Goal: Book appointment/travel/reservation

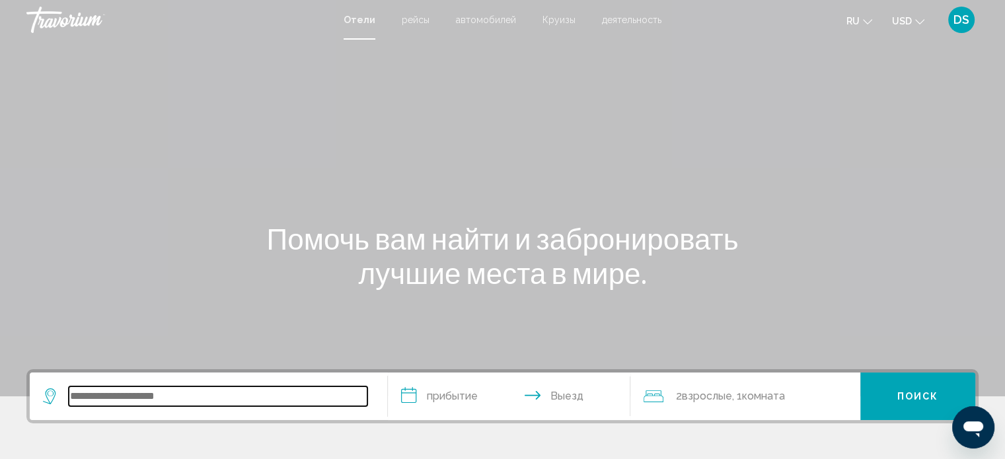
click at [93, 401] on input "Search widget" at bounding box center [218, 397] width 299 height 20
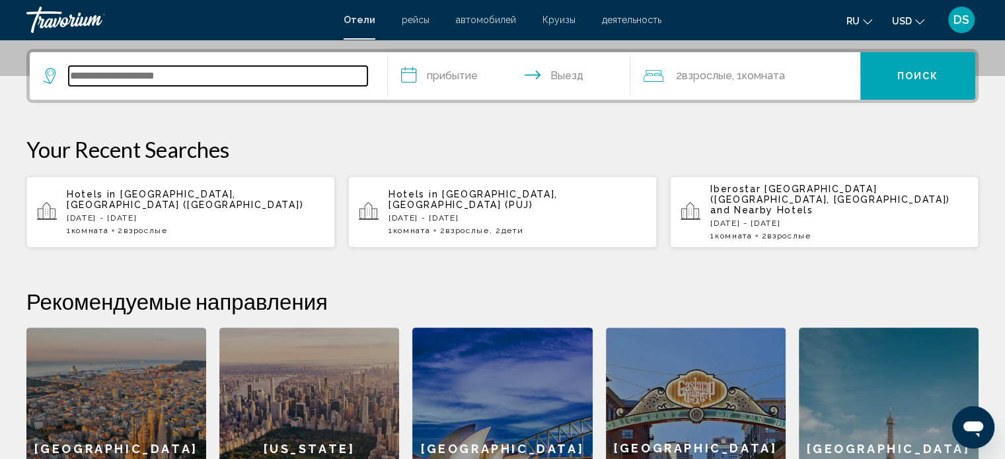
scroll to position [326, 0]
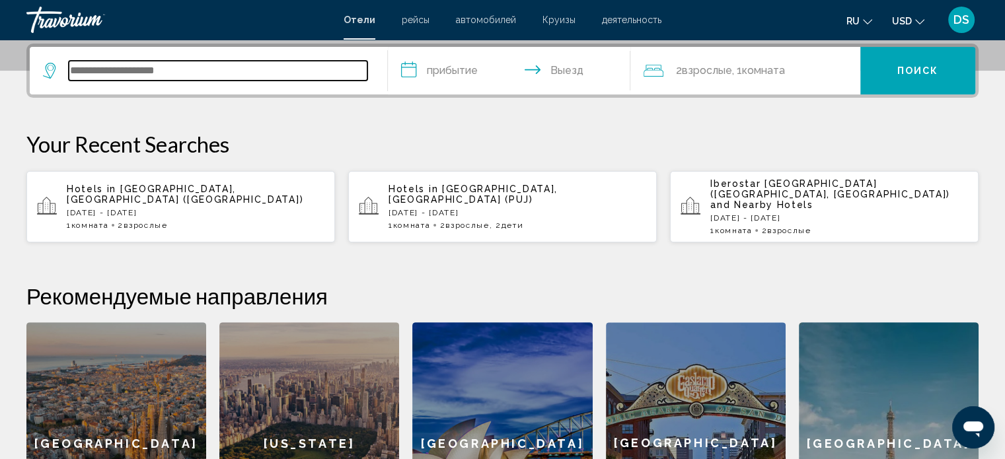
paste input "******"
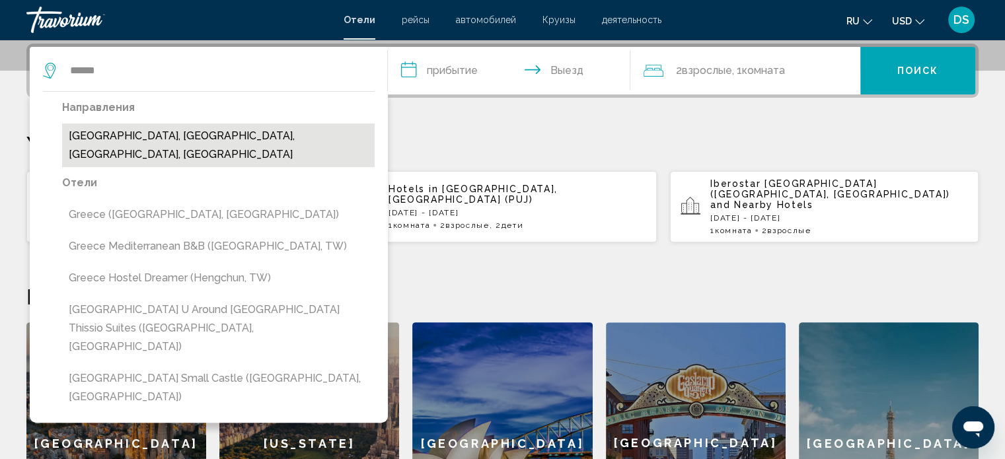
click at [132, 135] on button "Greece, Rochester, NY, United States" at bounding box center [218, 146] width 313 height 44
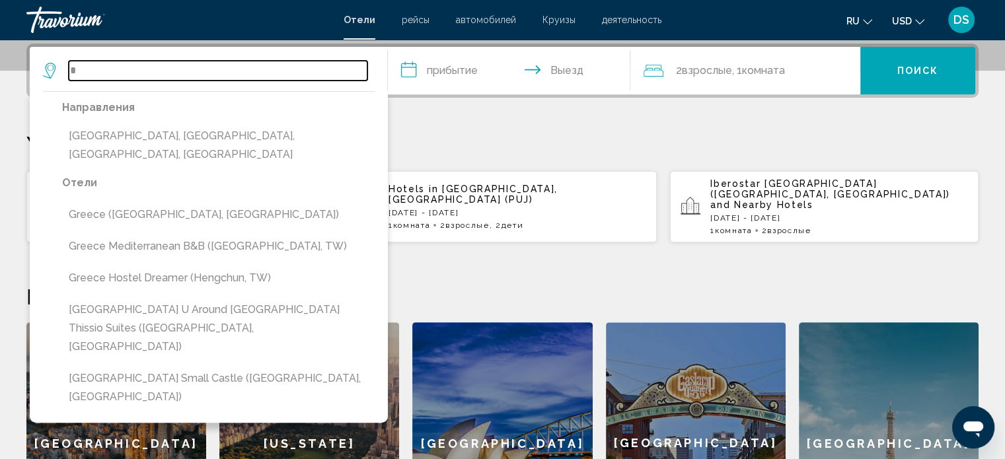
type input "*"
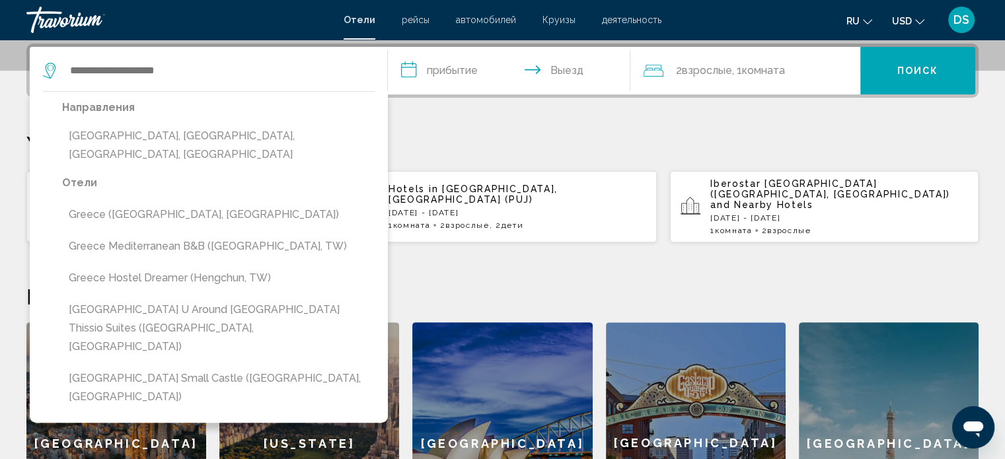
click at [576, 145] on p "Your Recent Searches" at bounding box center [502, 144] width 952 height 26
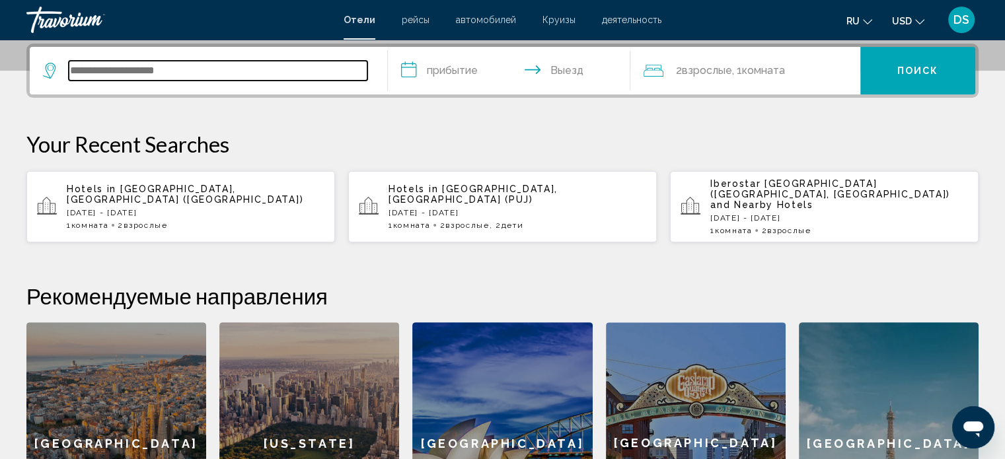
click at [174, 69] on input "Search widget" at bounding box center [218, 71] width 299 height 20
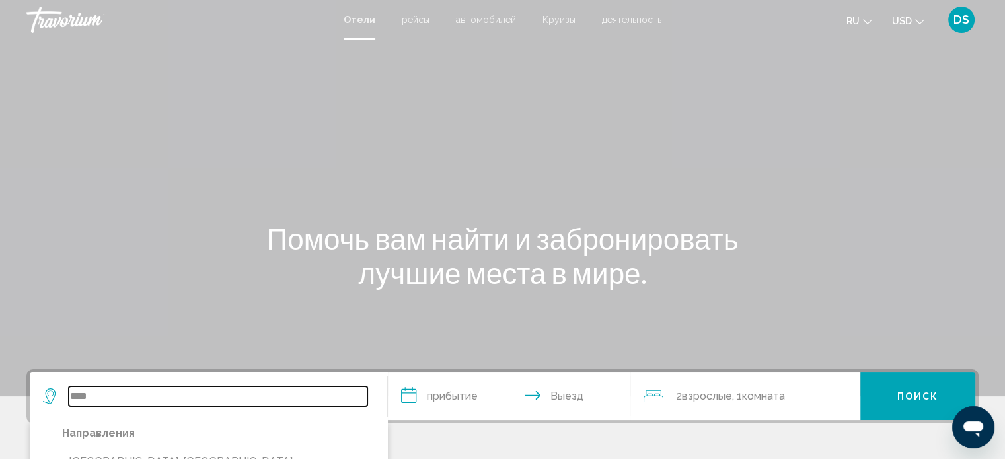
scroll to position [198, 0]
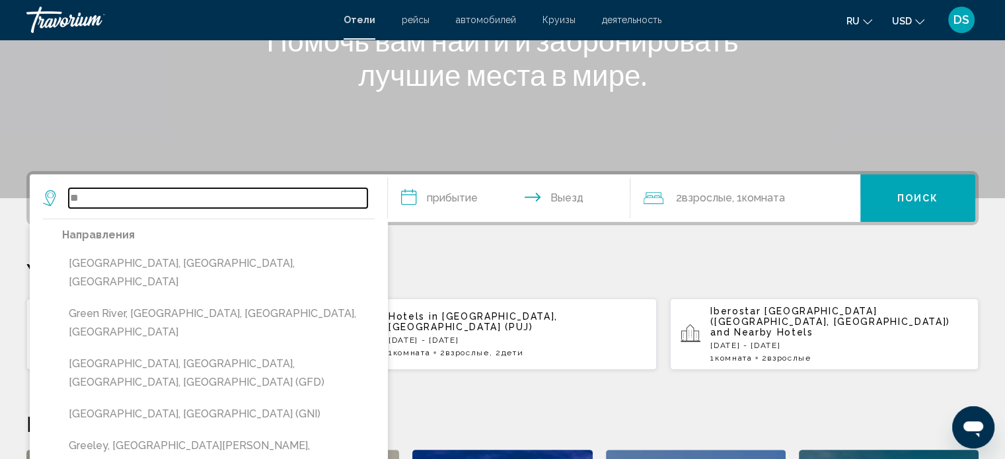
type input "*"
paste input "*********"
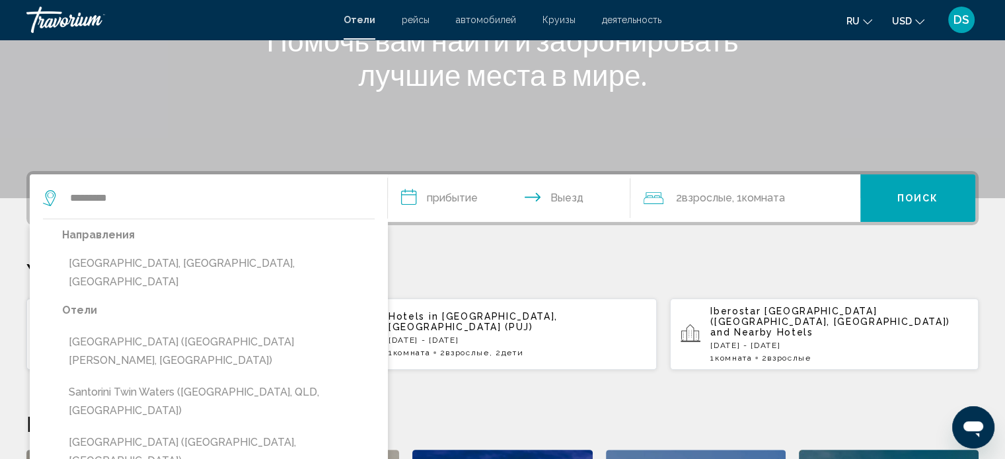
click at [244, 260] on button "Santorini, Santorini Island, Greece" at bounding box center [218, 273] width 313 height 44
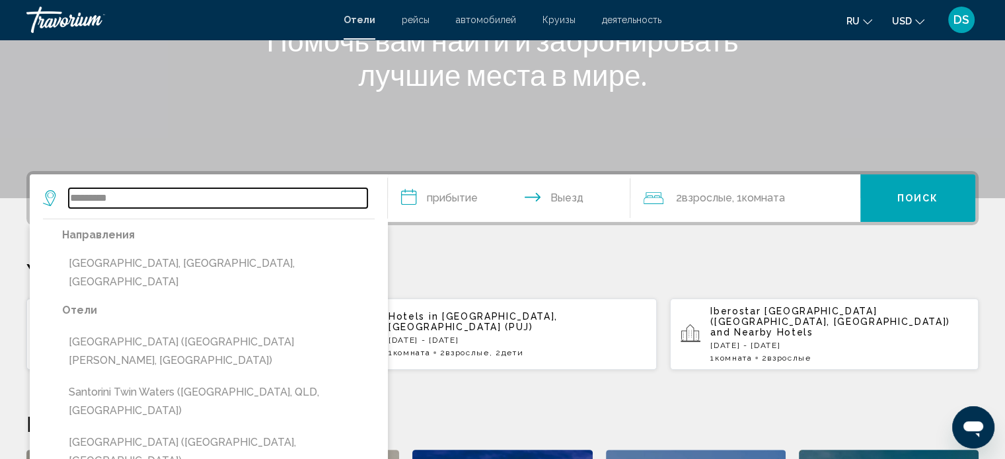
type input "**********"
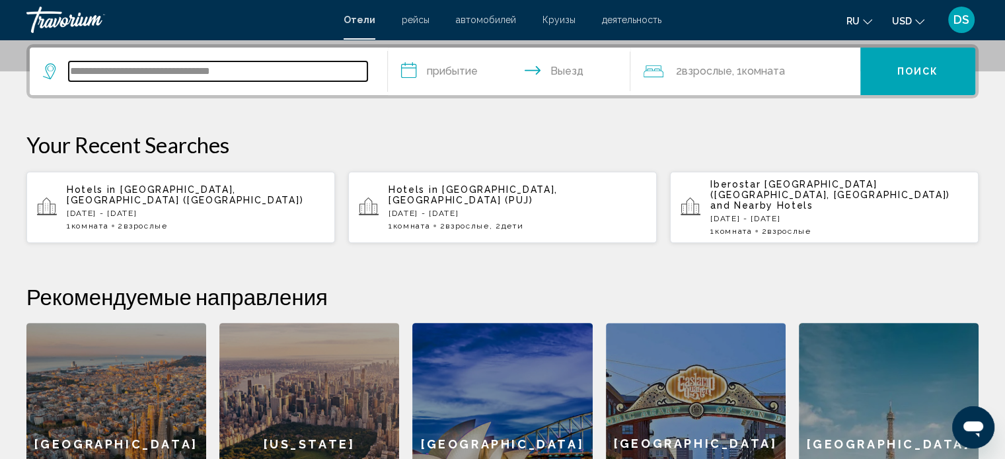
scroll to position [326, 0]
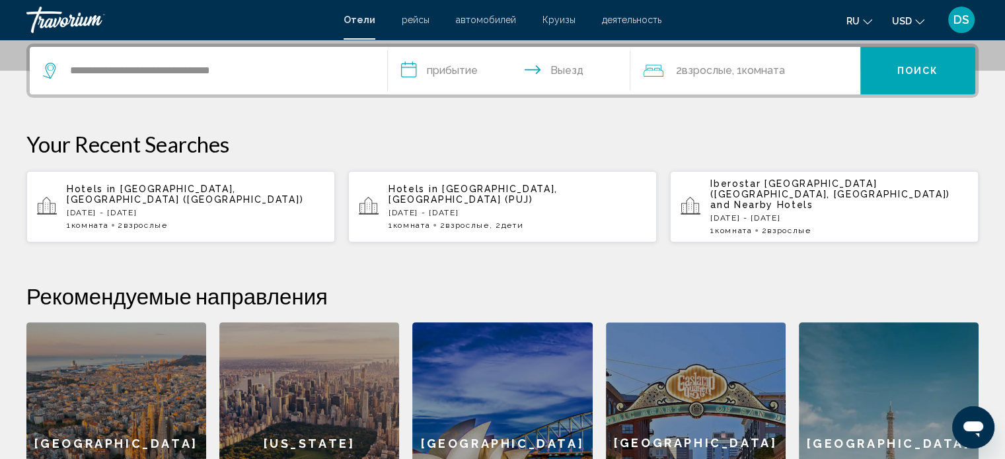
click at [470, 65] on input "**********" at bounding box center [512, 73] width 248 height 52
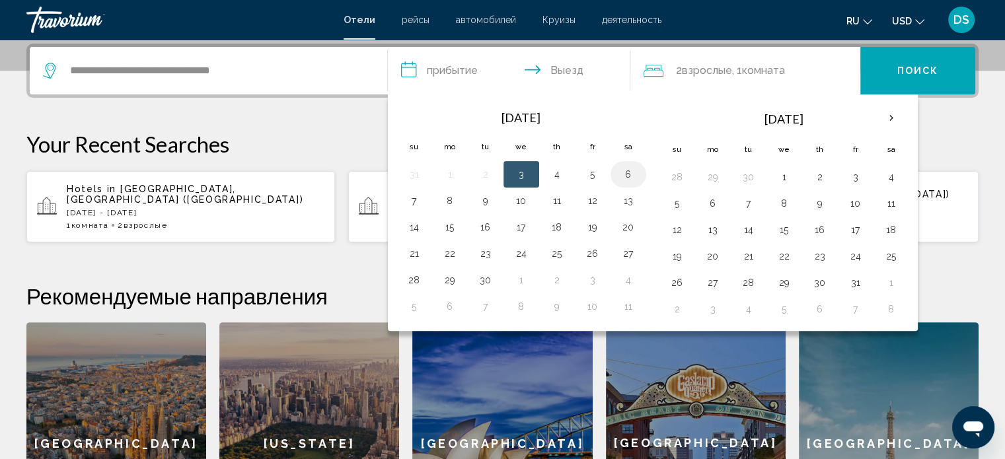
click at [625, 174] on button "6" at bounding box center [628, 174] width 21 height 19
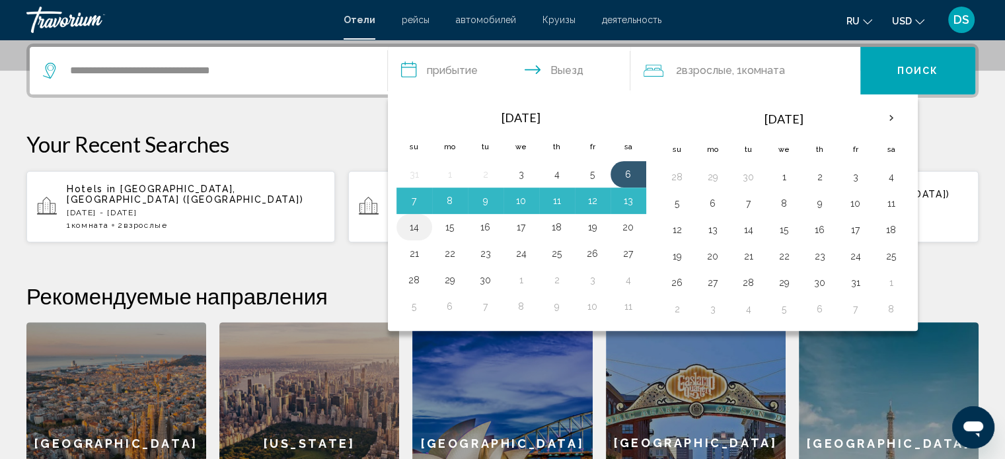
click at [417, 223] on button "14" at bounding box center [414, 227] width 21 height 19
type input "**********"
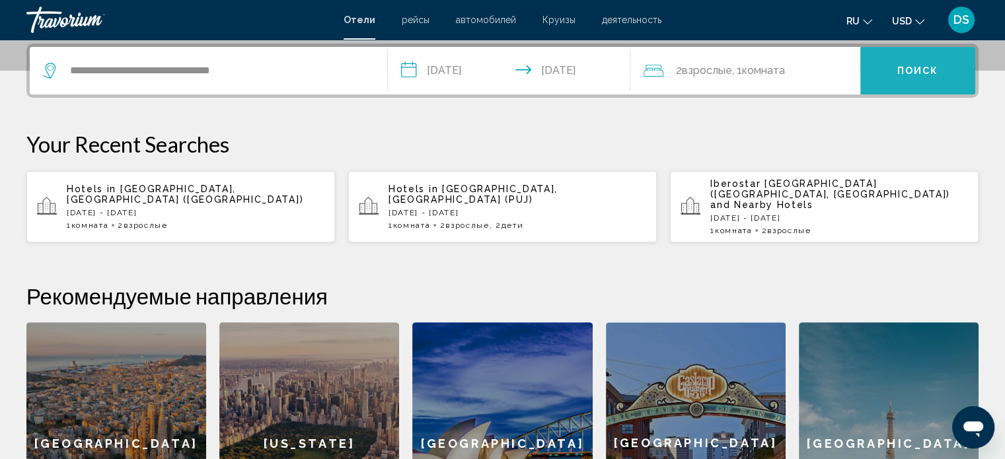
click at [907, 71] on span "Поиск" at bounding box center [918, 71] width 42 height 11
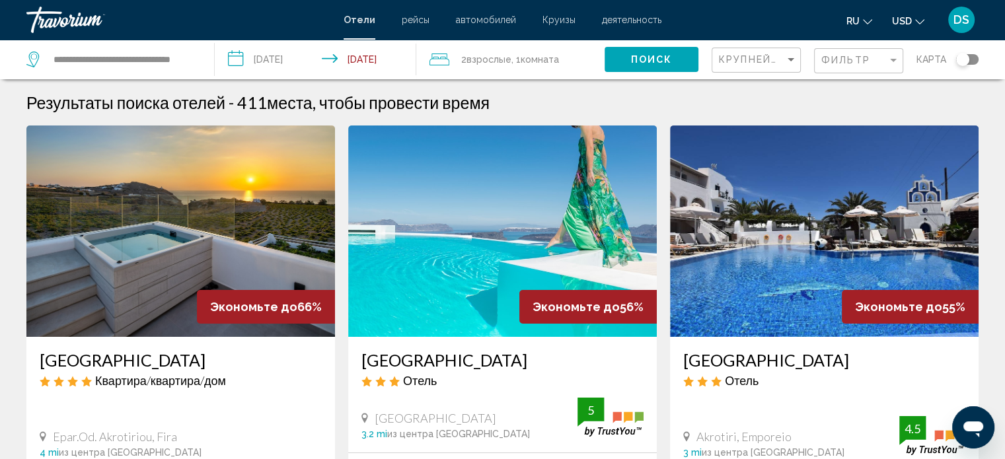
click at [902, 21] on span "USD" at bounding box center [902, 21] width 20 height 11
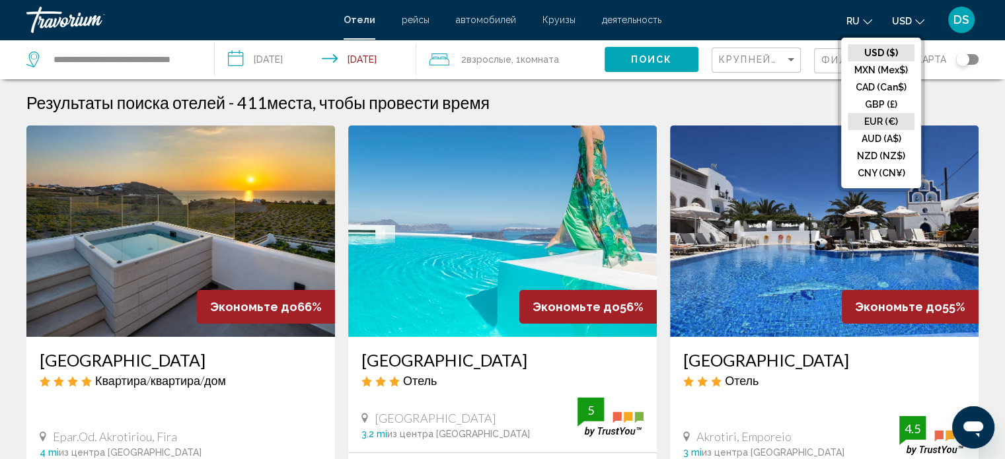
click at [876, 121] on button "EUR (€)" at bounding box center [881, 121] width 67 height 17
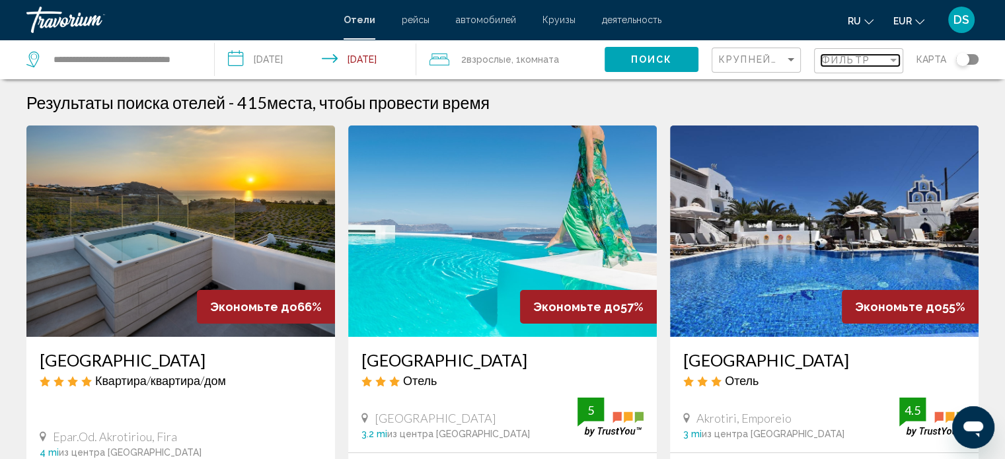
click at [852, 63] on span "Фильтр" at bounding box center [845, 60] width 49 height 11
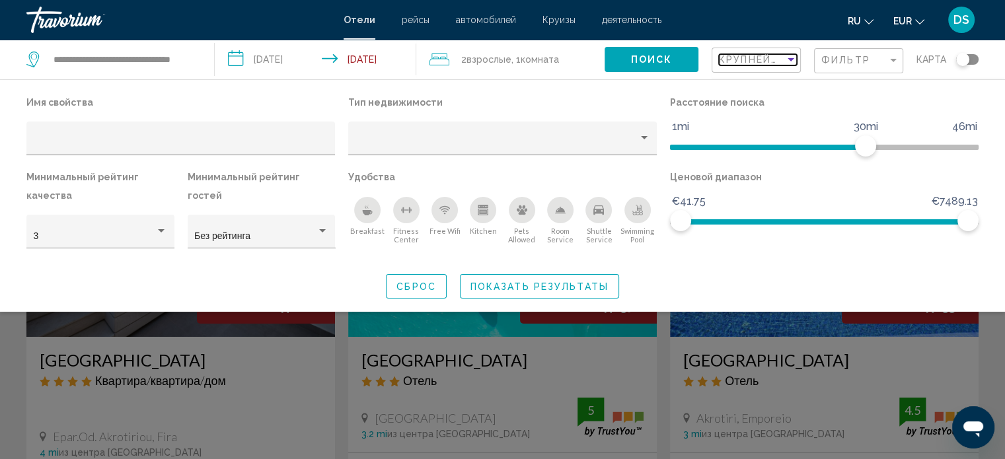
click at [764, 60] on span "Крупнейшие сбережения" at bounding box center [798, 59] width 158 height 11
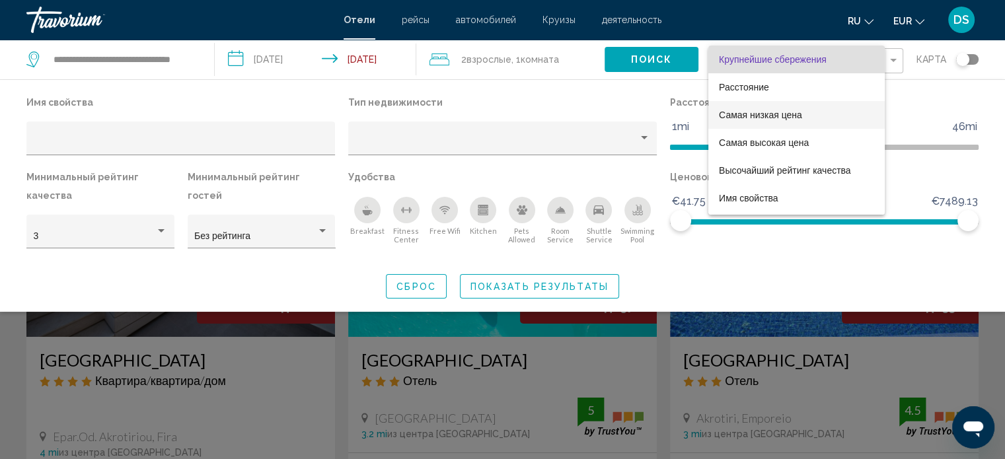
click at [764, 114] on span "Самая низкая цена" at bounding box center [760, 115] width 83 height 11
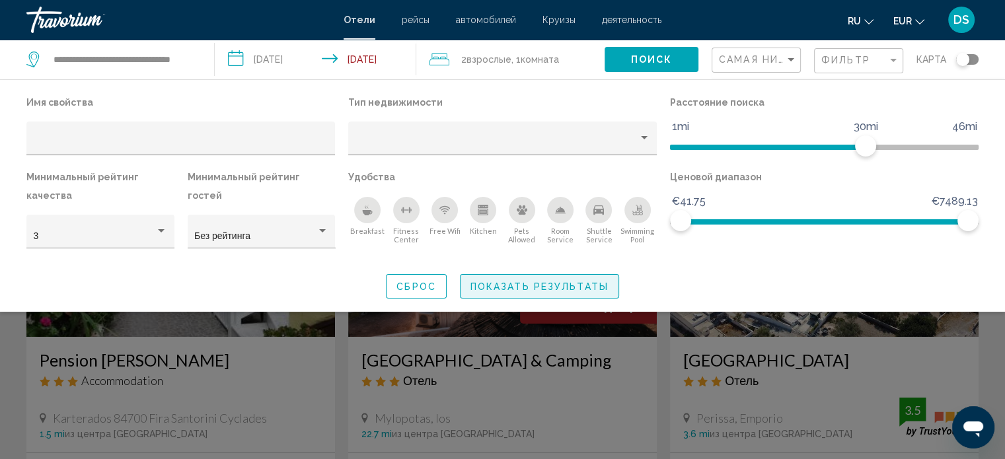
click at [539, 289] on span "Показать результаты" at bounding box center [539, 286] width 138 height 11
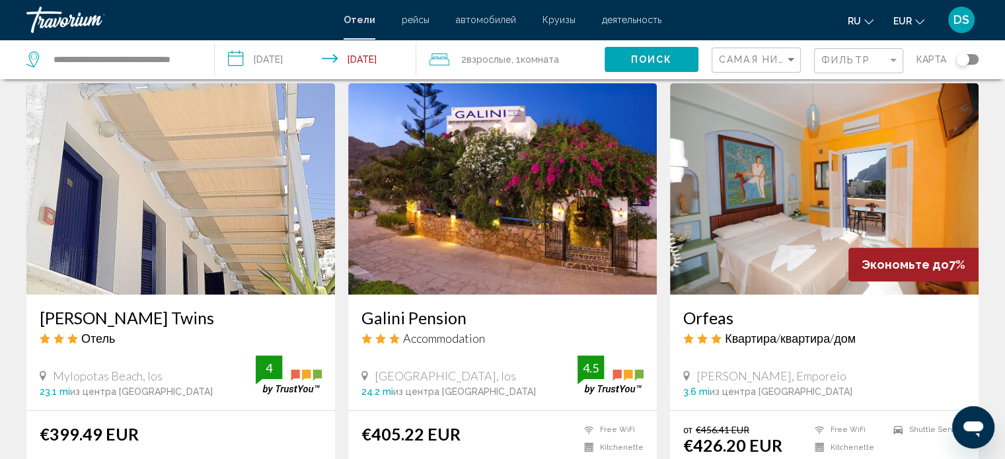
scroll to position [595, 0]
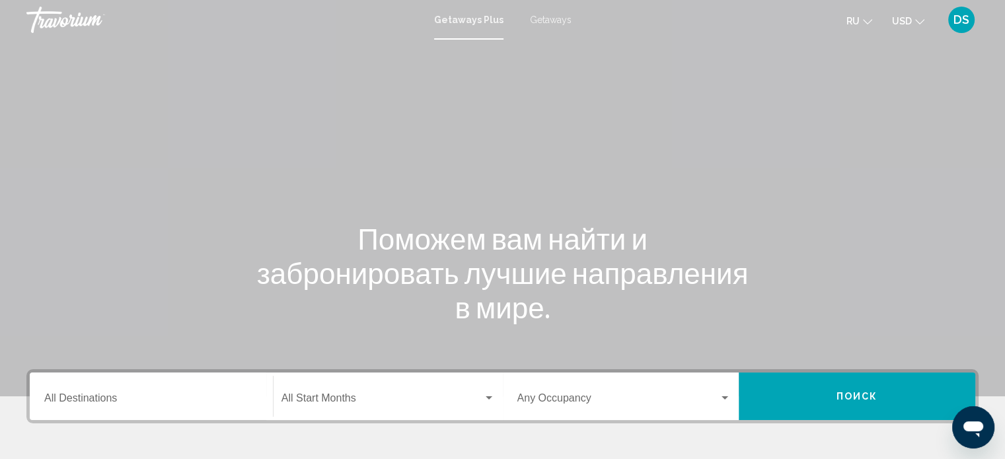
drag, startPoint x: 562, startPoint y: 15, endPoint x: 537, endPoint y: 42, distance: 36.5
click at [562, 15] on span "Getaways" at bounding box center [551, 20] width 42 height 11
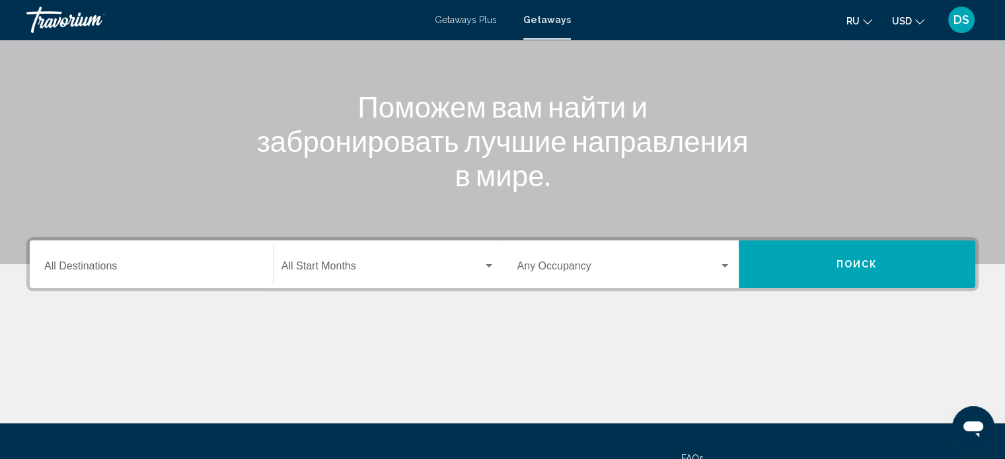
click at [156, 263] on input "Destination All Destinations" at bounding box center [151, 269] width 214 height 12
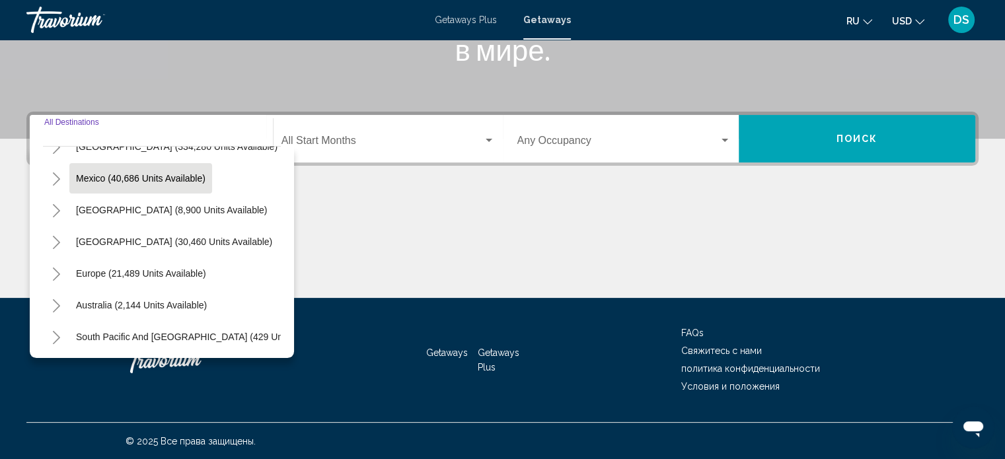
scroll to position [132, 0]
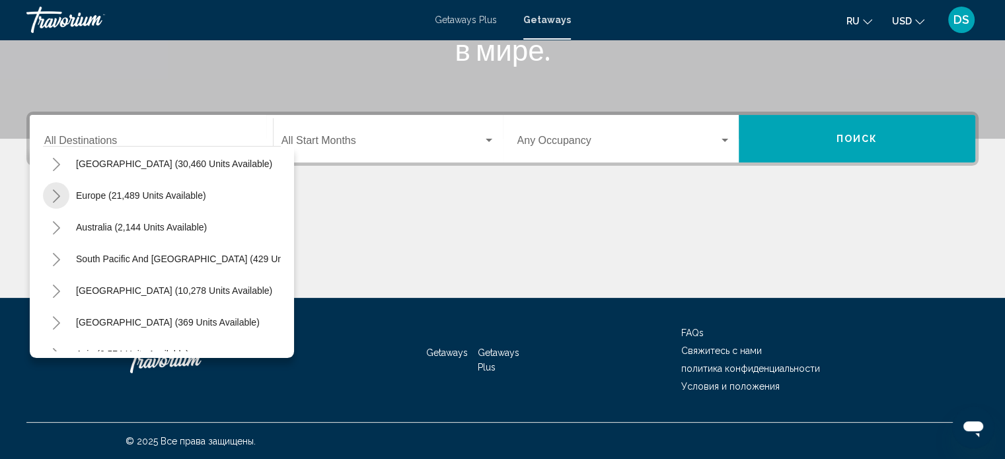
click at [56, 194] on icon "Toggle Europe (21,489 units available)" at bounding box center [56, 196] width 7 height 13
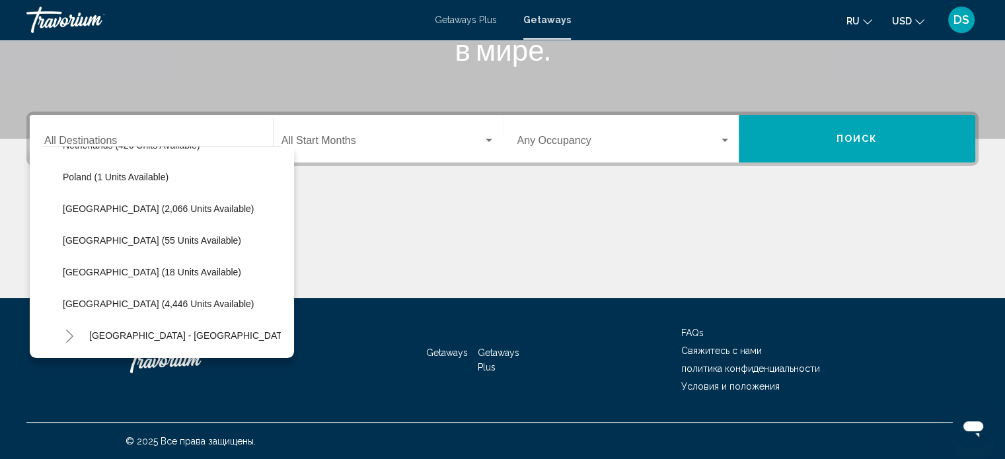
scroll to position [661, 0]
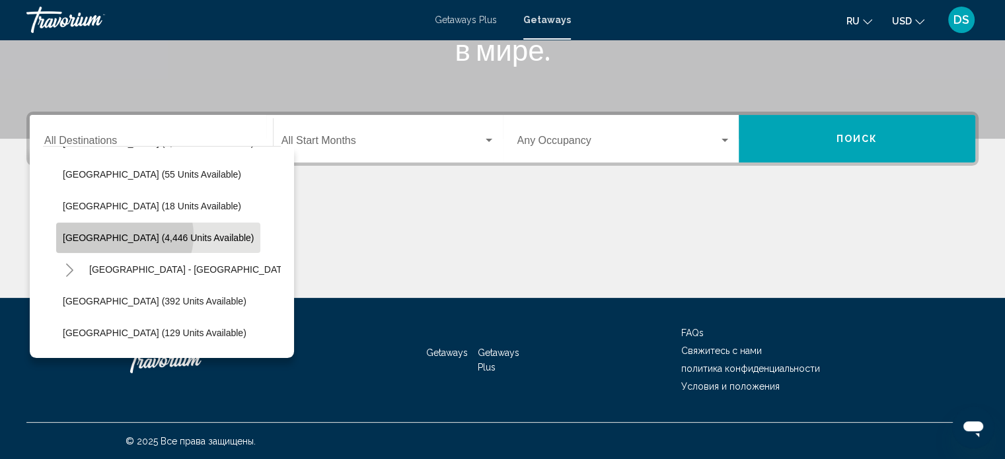
click at [124, 235] on span "[GEOGRAPHIC_DATA] (4,446 units available)" at bounding box center [158, 238] width 191 height 11
type input "**********"
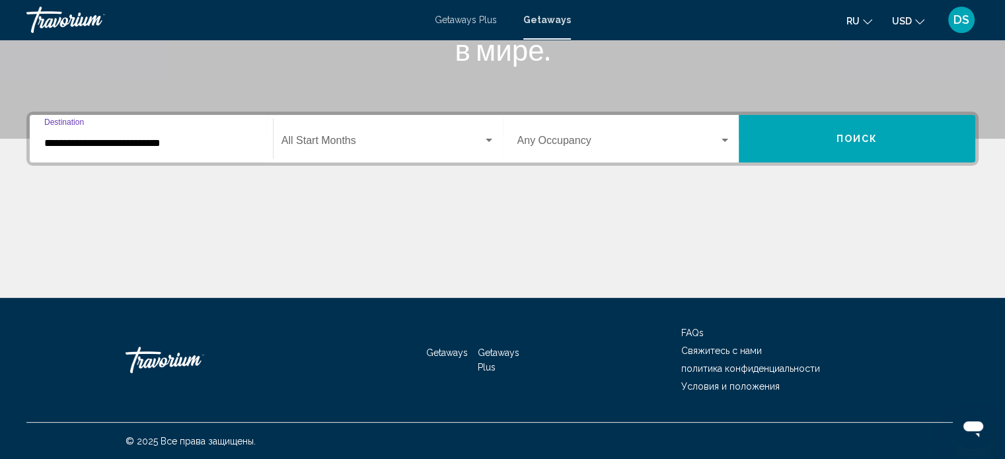
click at [488, 137] on div "Search widget" at bounding box center [489, 140] width 12 height 11
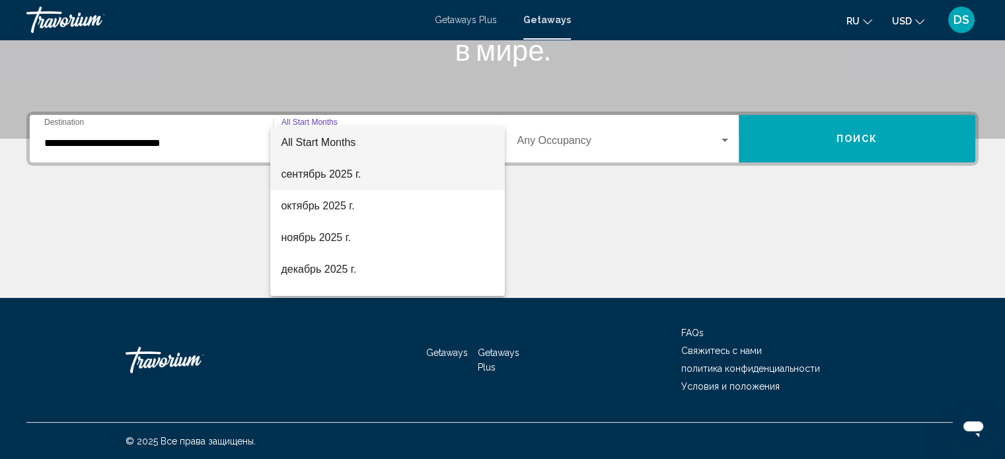
click at [415, 174] on span "сентябрь 2025 г." at bounding box center [387, 175] width 213 height 32
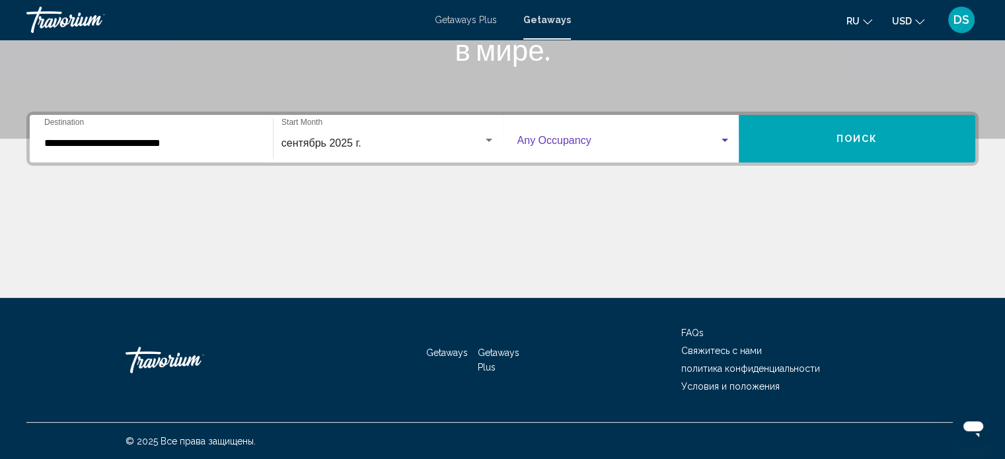
click at [724, 141] on div "Search widget" at bounding box center [725, 140] width 7 height 3
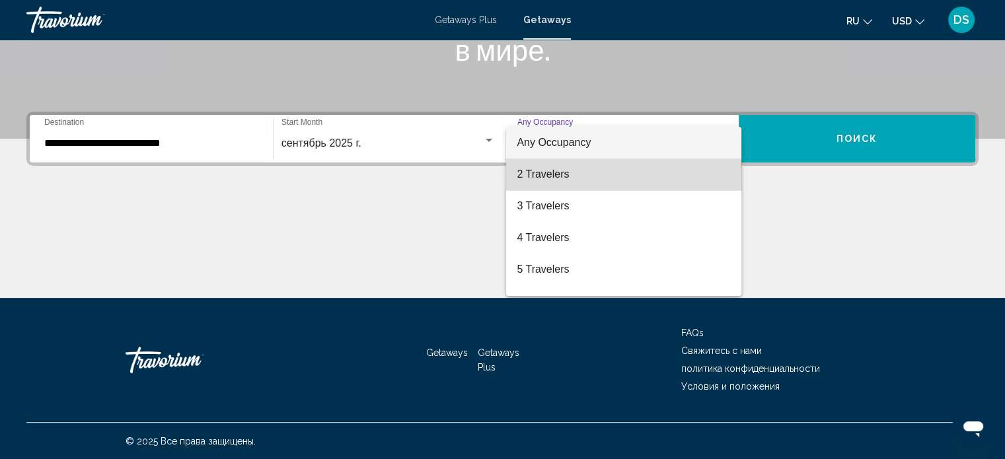
click at [659, 174] on span "2 Travelers" at bounding box center [624, 175] width 214 height 32
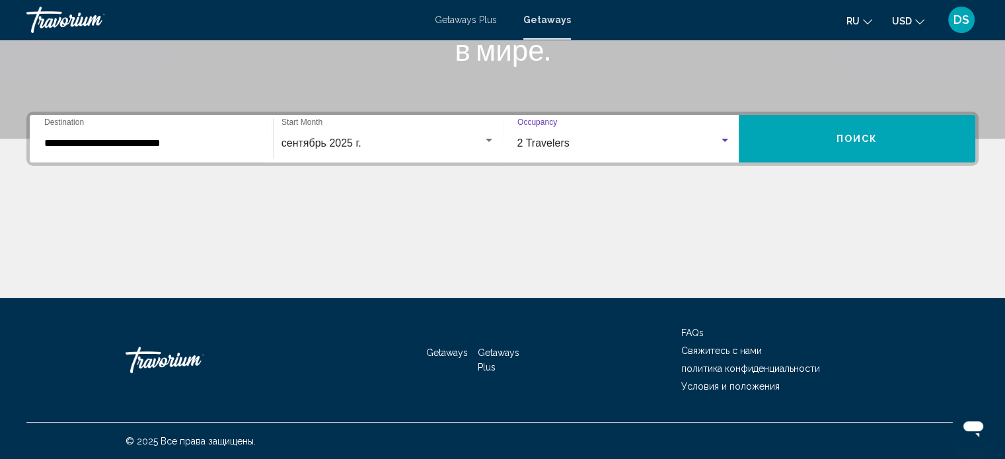
click at [852, 138] on span "Поиск" at bounding box center [858, 139] width 42 height 11
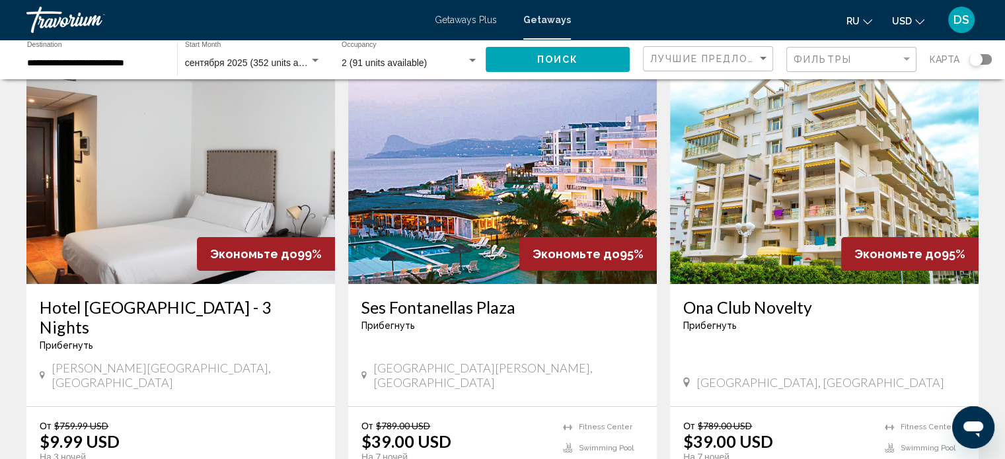
scroll to position [132, 0]
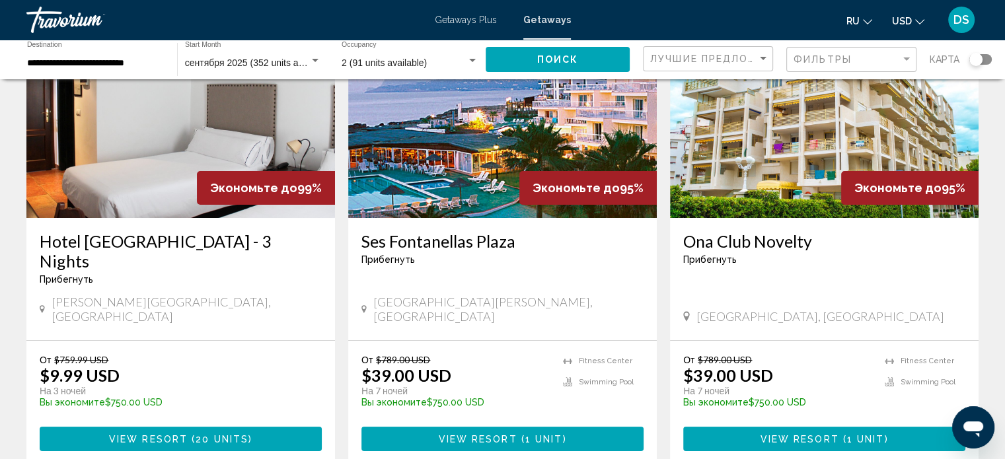
click at [543, 434] on span "1 unit" at bounding box center [544, 439] width 38 height 11
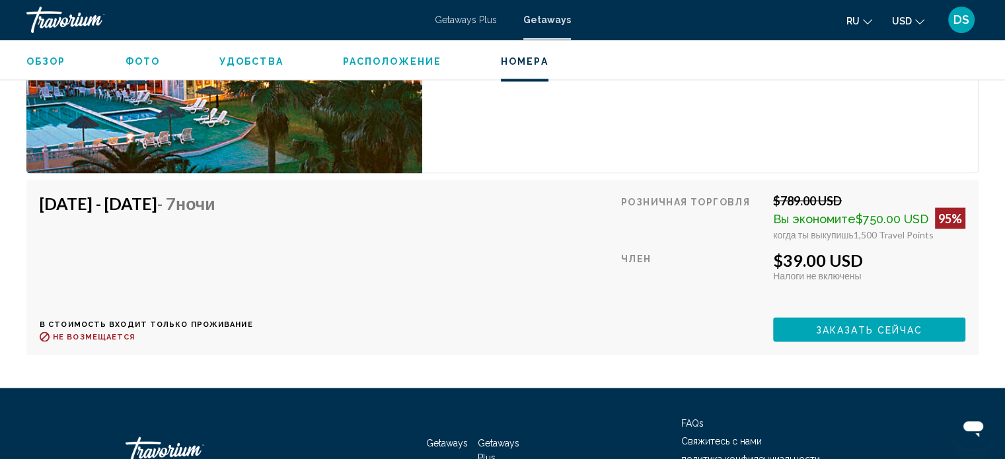
scroll to position [2453, 0]
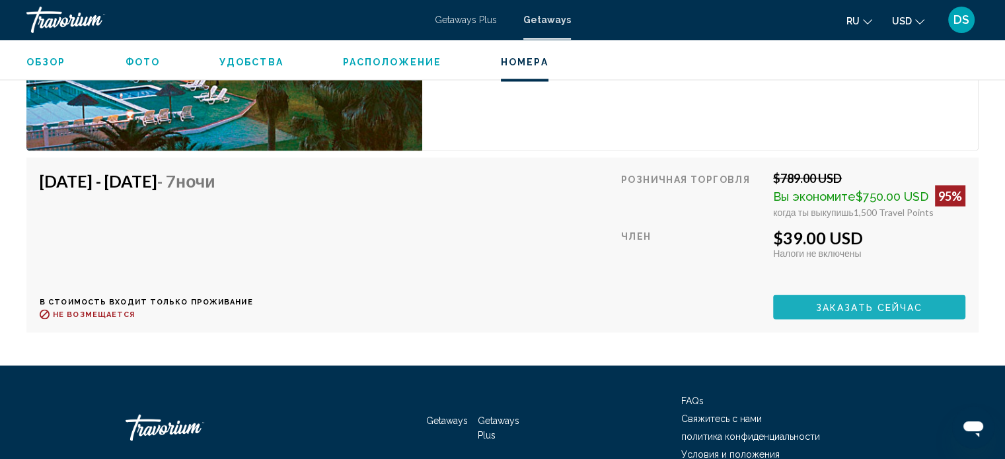
click at [858, 305] on span "Заказать сейчас" at bounding box center [869, 307] width 107 height 11
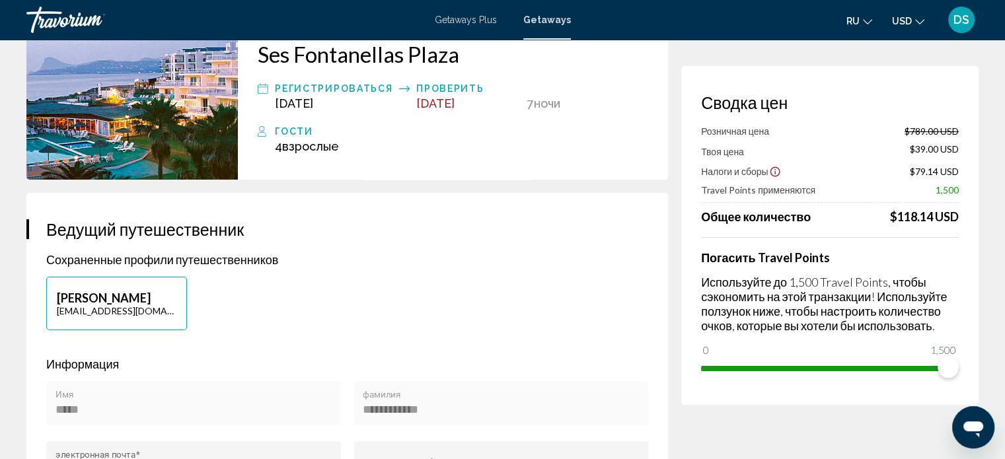
scroll to position [198, 0]
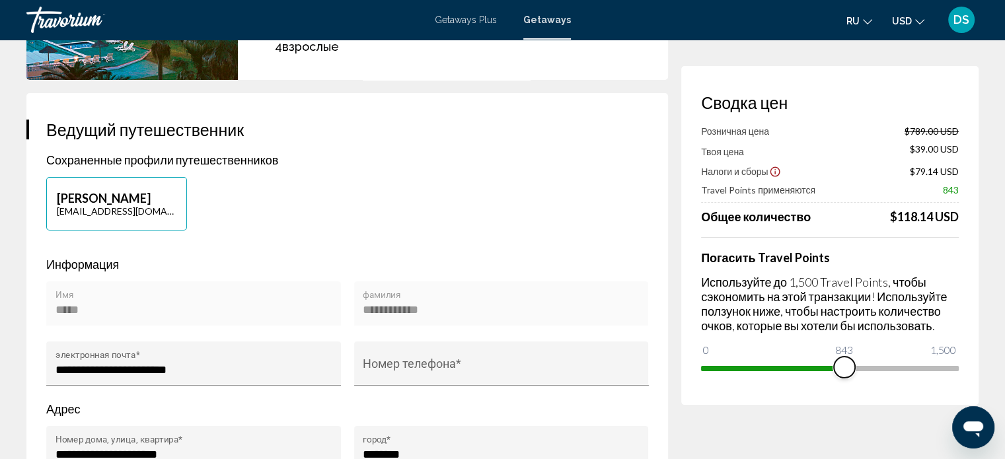
drag, startPoint x: 951, startPoint y: 364, endPoint x: 844, endPoint y: 365, distance: 107.0
click at [844, 365] on span "Main content" at bounding box center [844, 367] width 21 height 21
click at [839, 365] on span "Main content" at bounding box center [839, 367] width 21 height 21
click at [910, 22] on span "USD" at bounding box center [902, 21] width 20 height 11
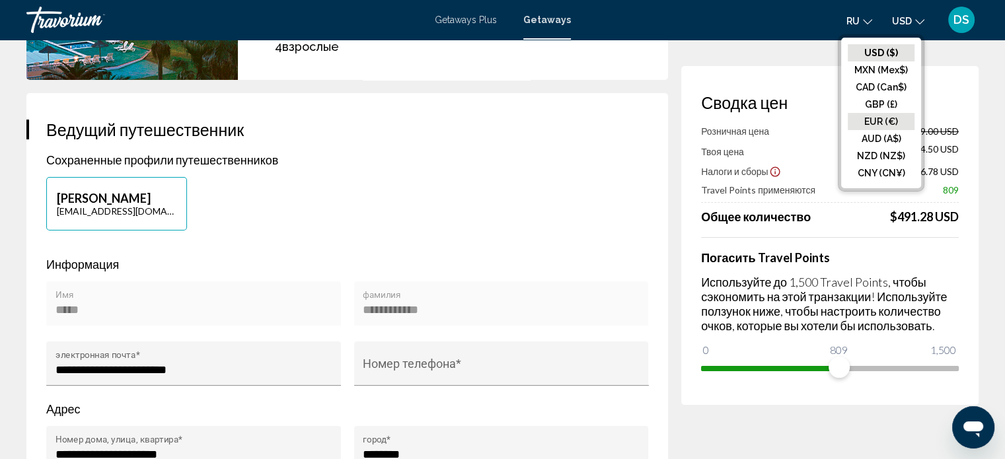
click at [876, 118] on button "EUR (€)" at bounding box center [881, 121] width 67 height 17
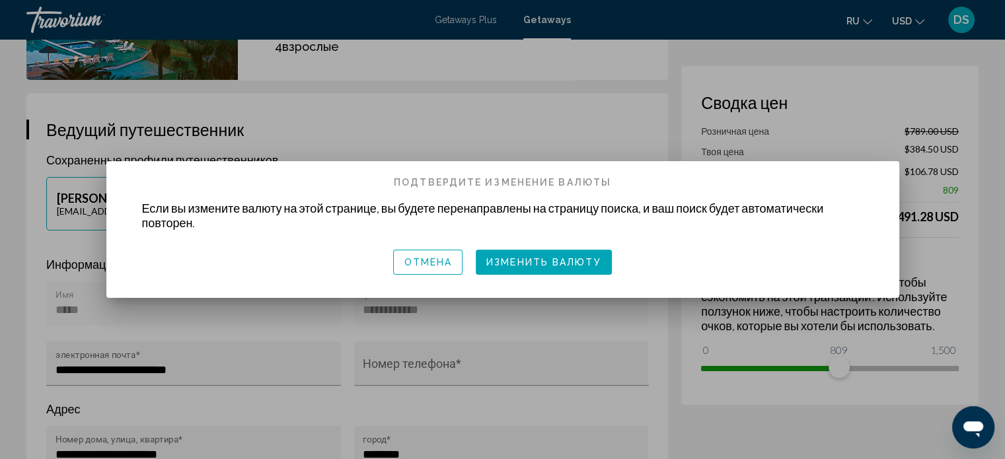
click at [559, 261] on span "Изменить валюту" at bounding box center [543, 263] width 115 height 11
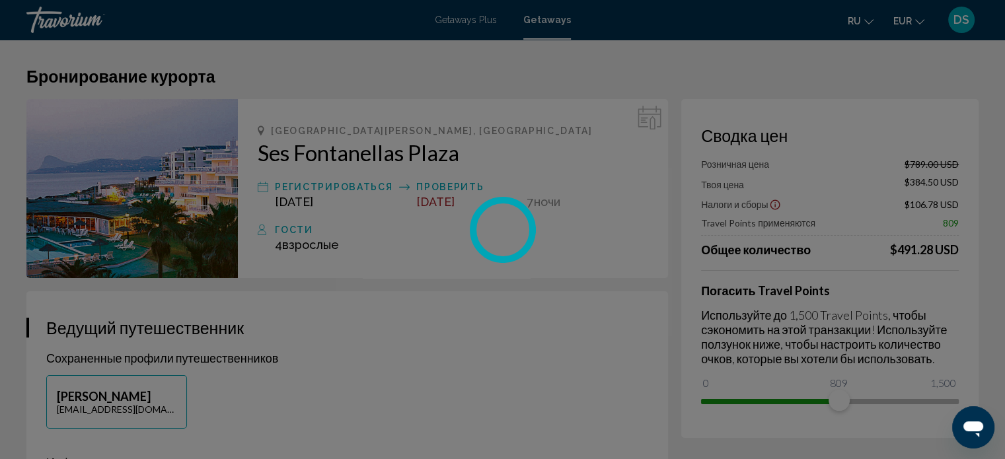
scroll to position [198, 0]
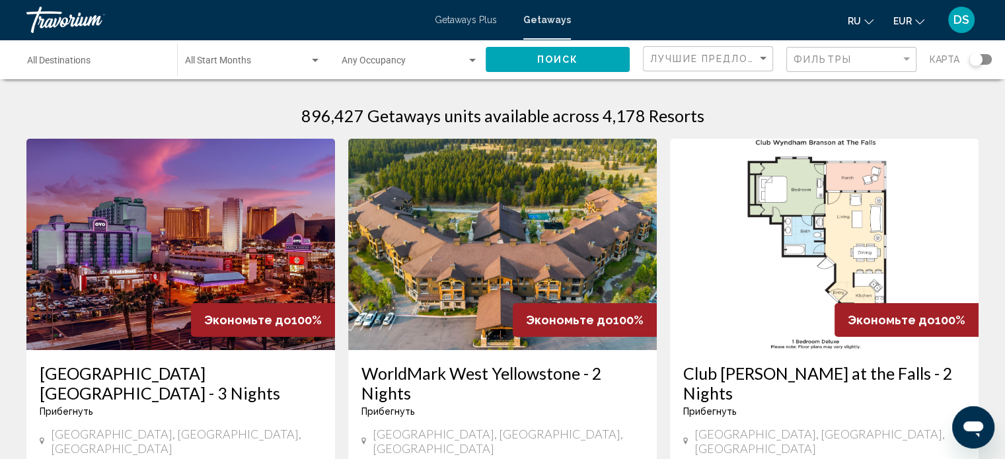
click at [88, 65] on input "Destination All Destinations" at bounding box center [95, 63] width 137 height 11
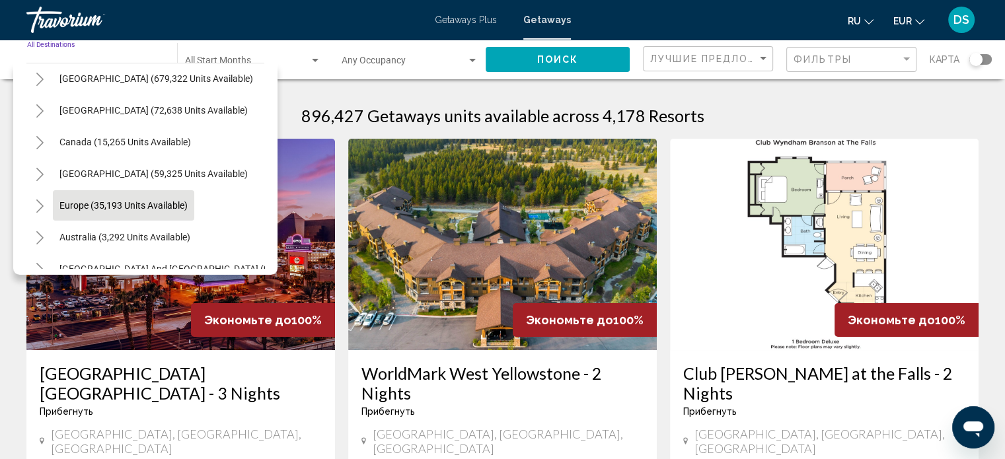
scroll to position [66, 0]
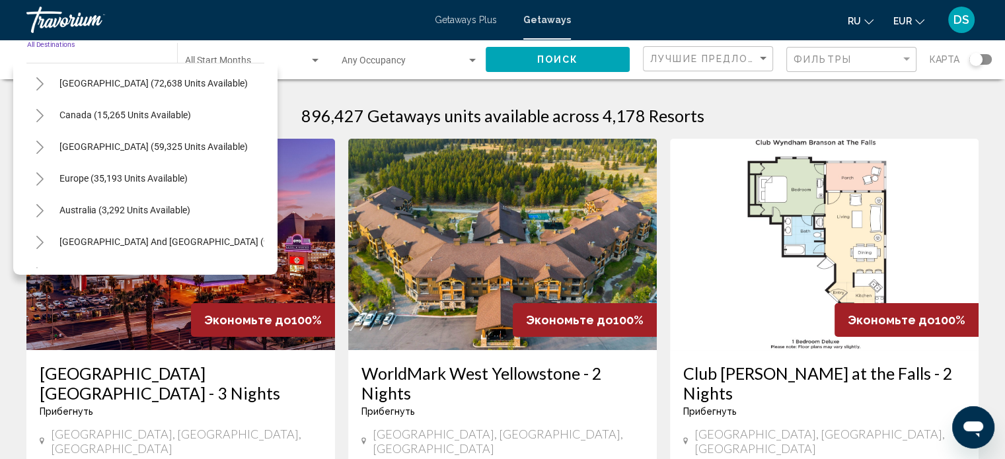
click at [42, 181] on icon "Toggle Europe (35,193 units available)" at bounding box center [40, 178] width 10 height 13
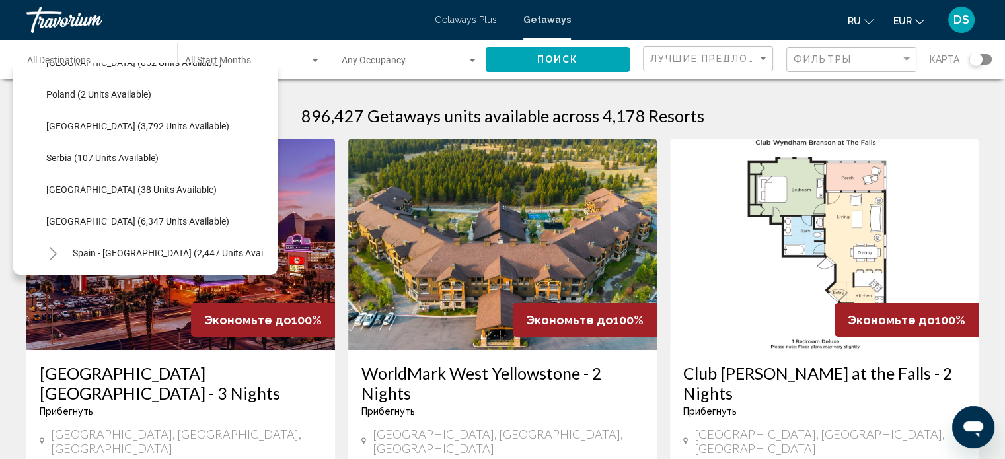
scroll to position [595, 0]
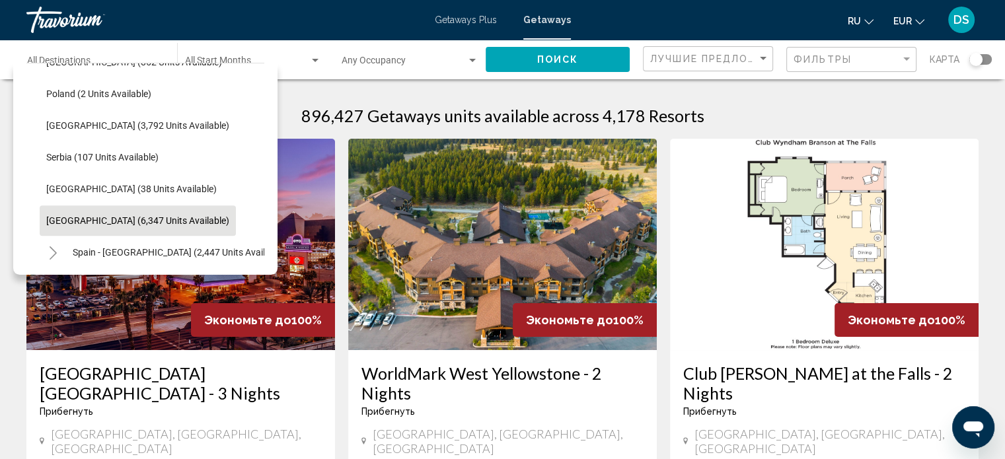
click at [63, 218] on span "[GEOGRAPHIC_DATA] (6,347 units available)" at bounding box center [137, 220] width 183 height 11
type input "**********"
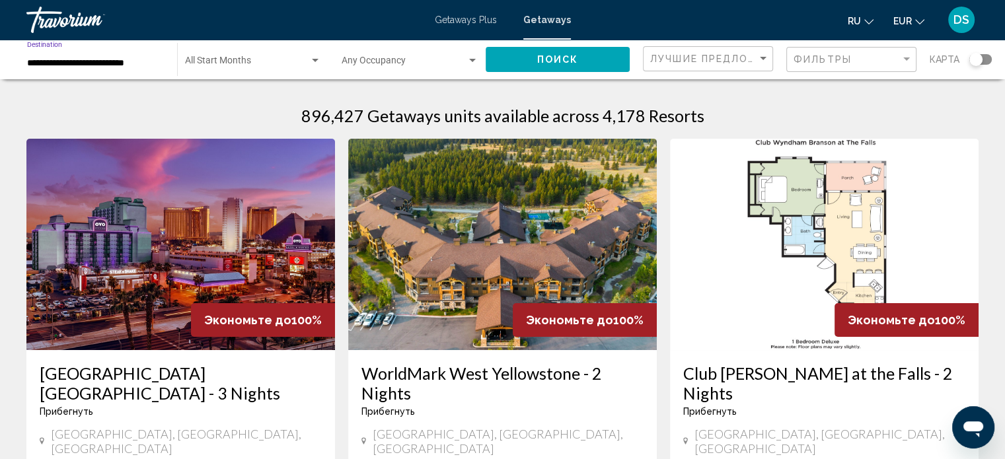
click at [310, 59] on div "Search widget" at bounding box center [315, 61] width 12 height 11
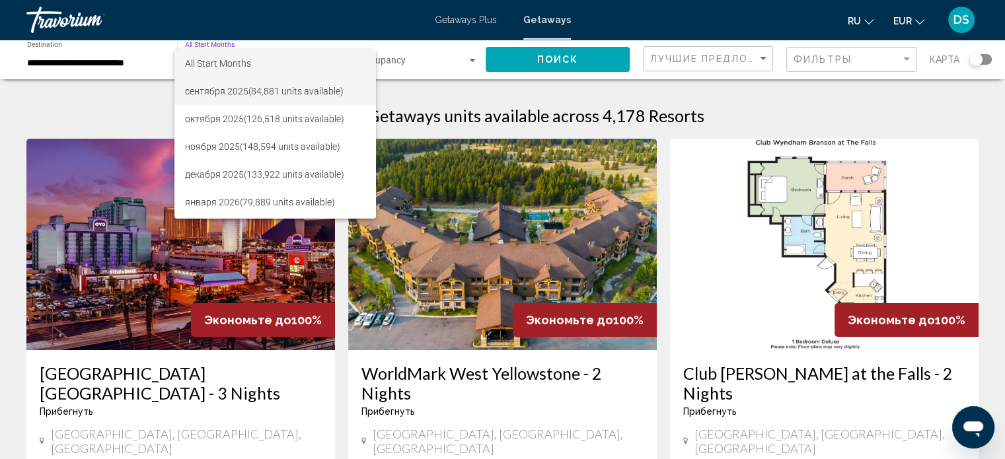
click at [242, 84] on span "сентября 2025 (84,881 units available)" at bounding box center [275, 91] width 180 height 28
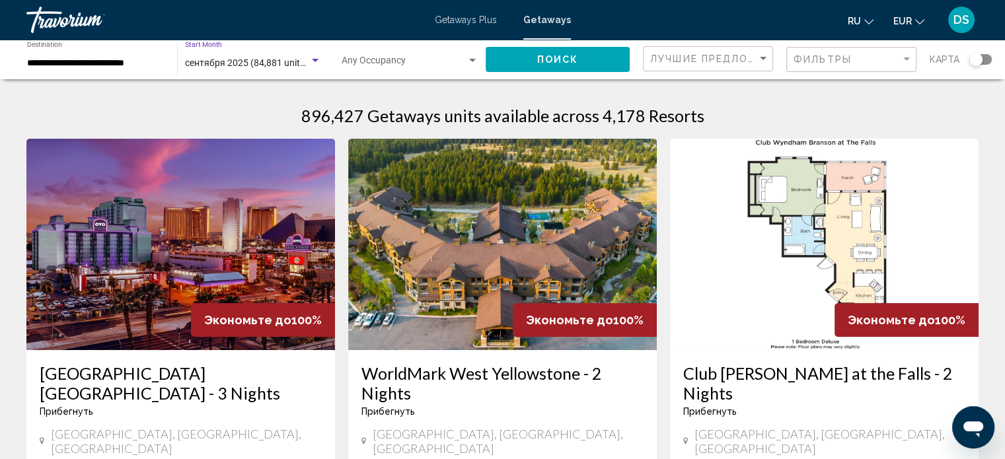
click at [473, 61] on div "Search widget" at bounding box center [472, 60] width 7 height 3
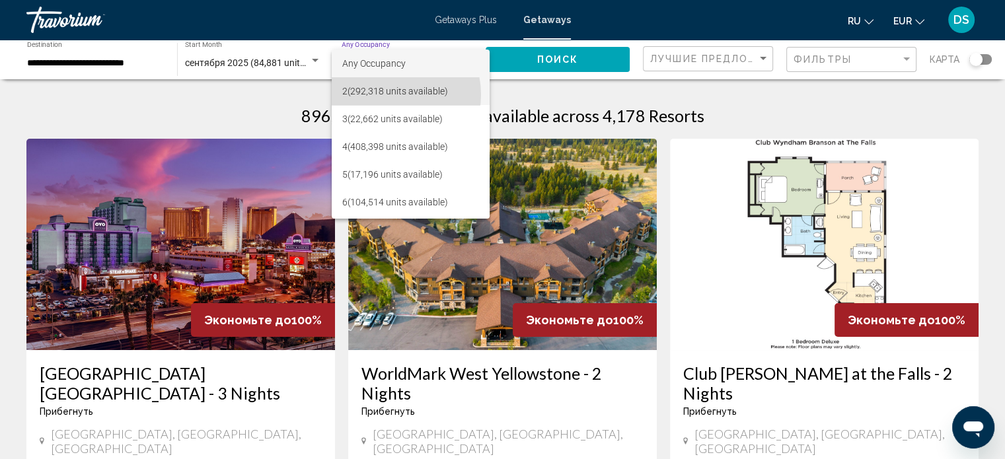
click at [388, 94] on span "2 (292,318 units available)" at bounding box center [410, 91] width 137 height 28
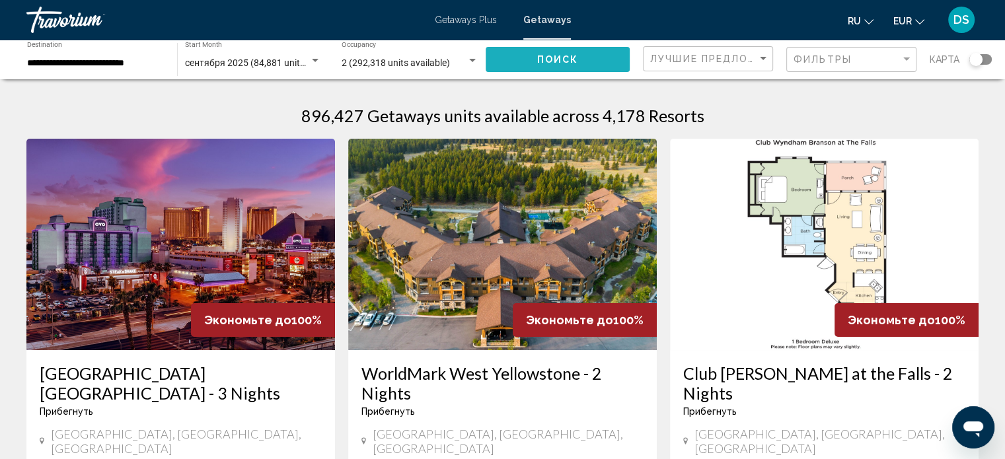
click at [564, 61] on span "Поиск" at bounding box center [558, 60] width 42 height 11
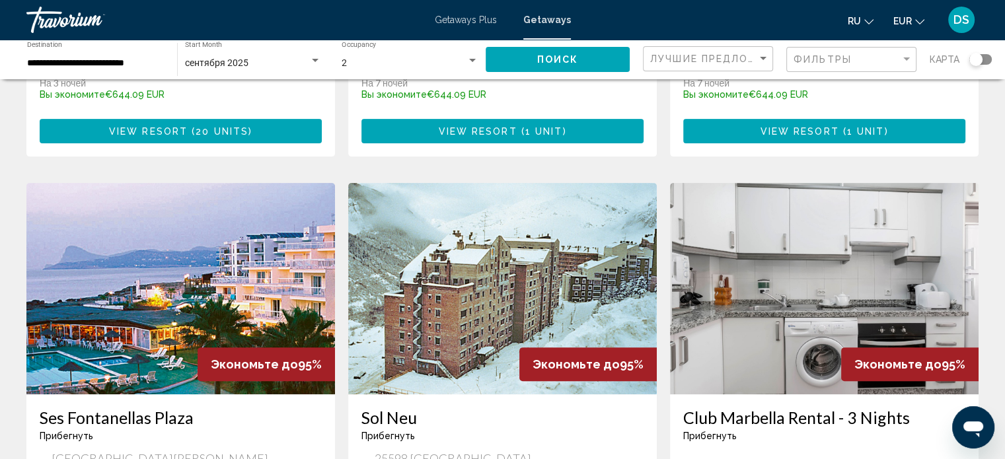
scroll to position [529, 0]
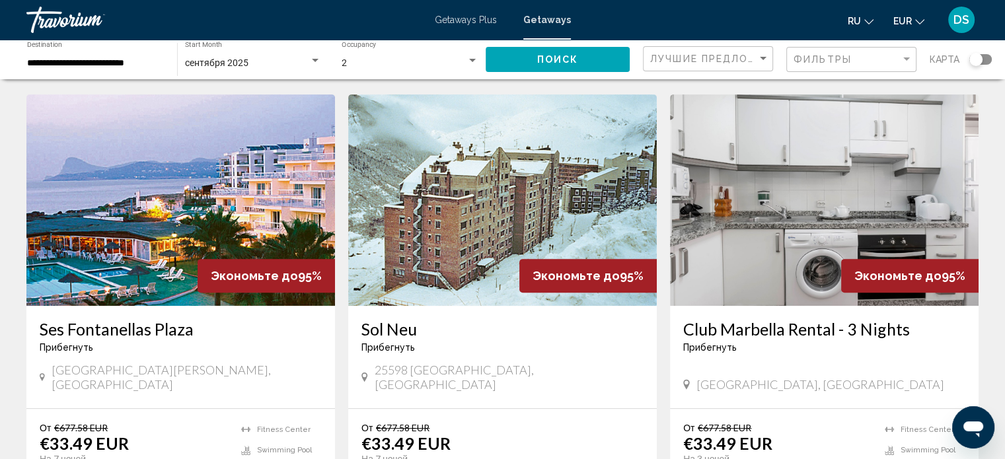
click at [193, 184] on img "Main content" at bounding box center [180, 199] width 309 height 211
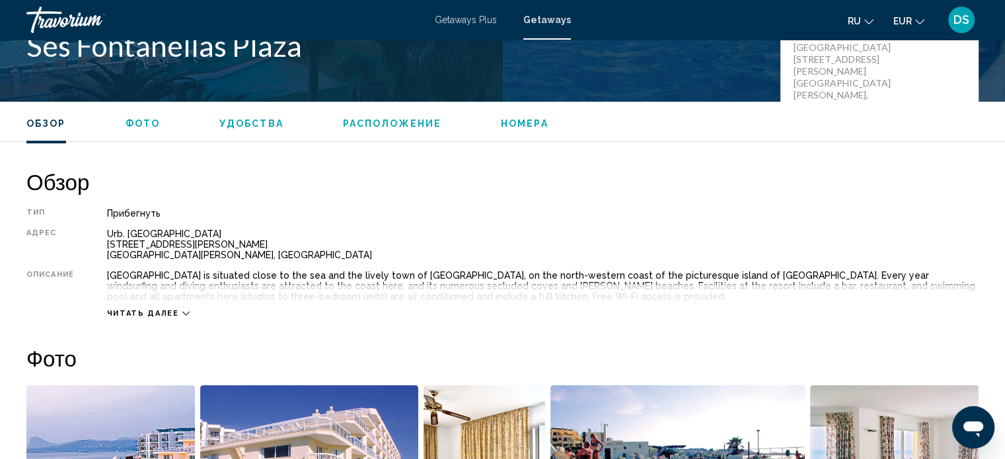
scroll to position [463, 0]
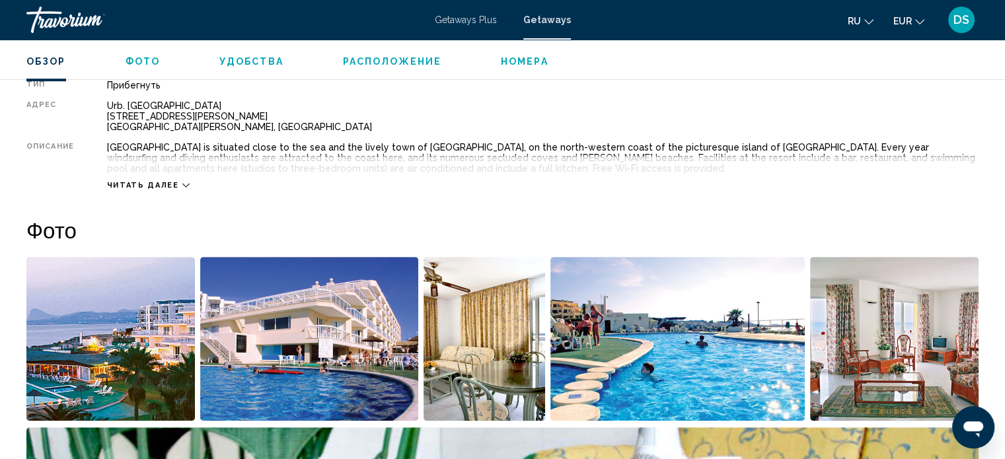
click at [182, 188] on icon "Main content" at bounding box center [185, 185] width 7 height 7
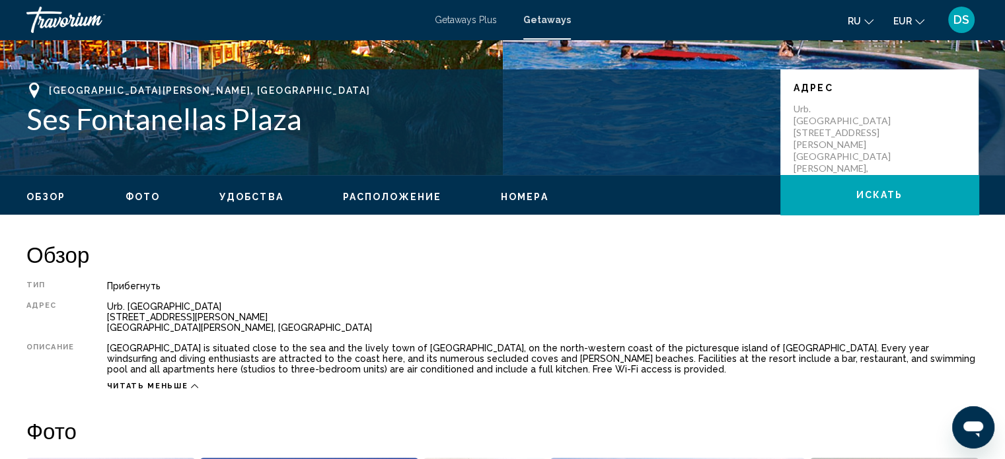
scroll to position [0, 0]
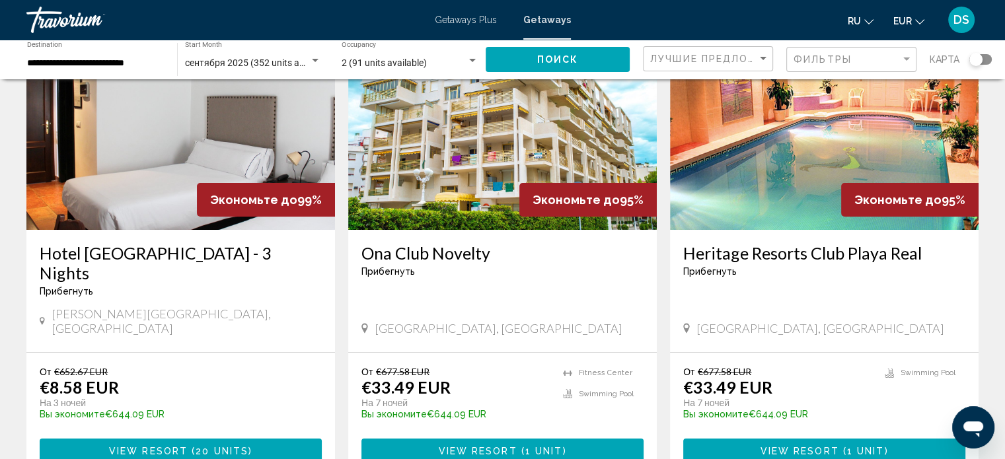
scroll to position [198, 0]
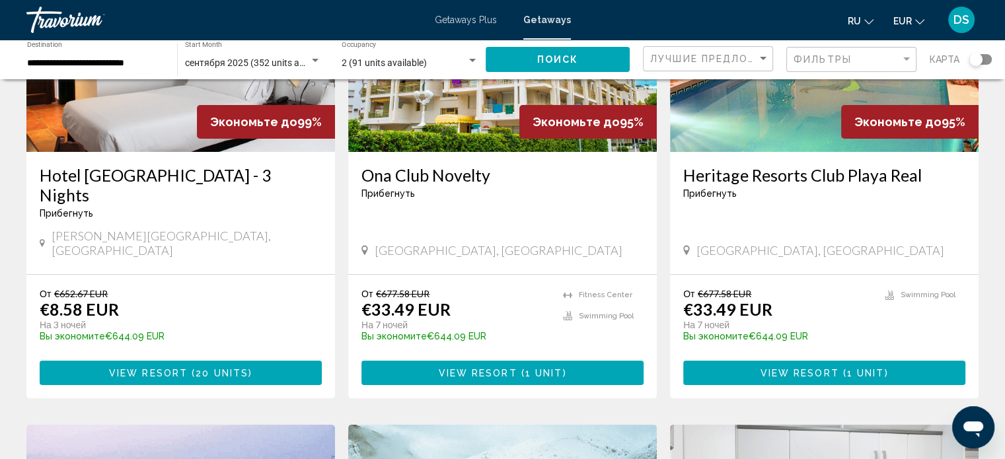
click at [525, 368] on span "1 unit" at bounding box center [544, 373] width 38 height 11
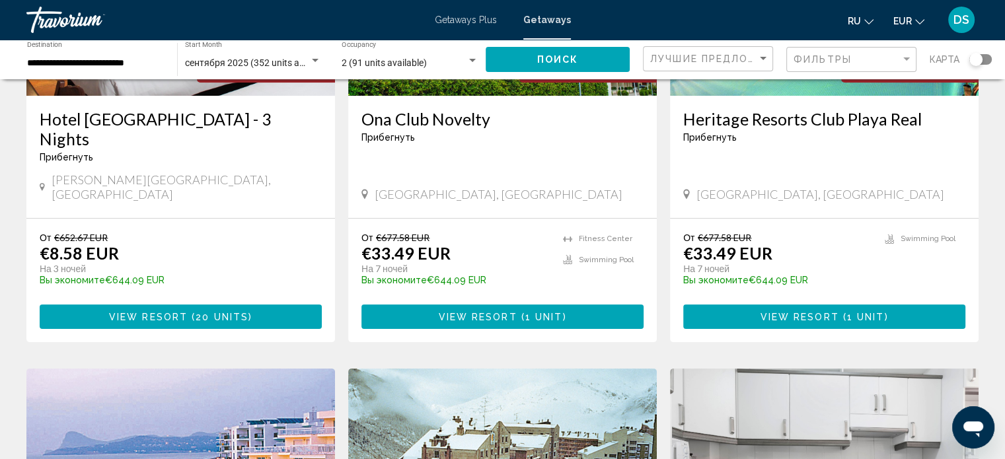
scroll to position [264, 0]
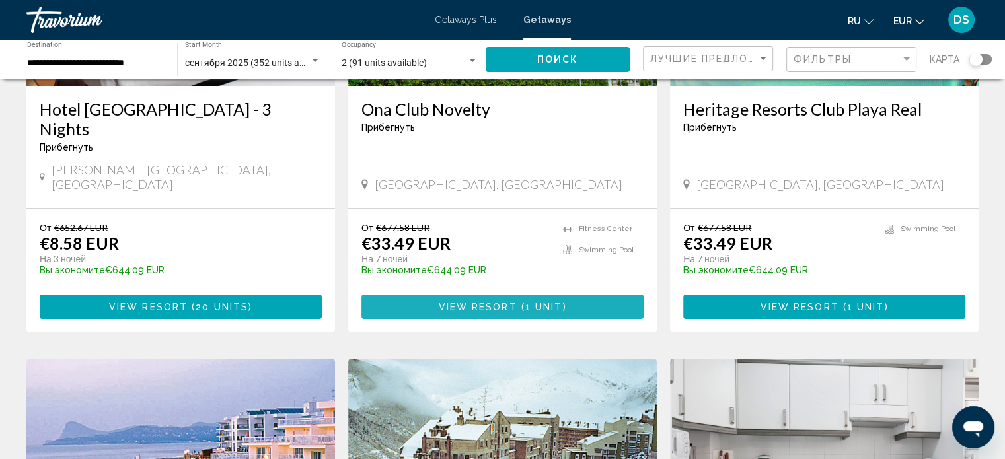
click at [514, 302] on span "View Resort" at bounding box center [477, 307] width 79 height 11
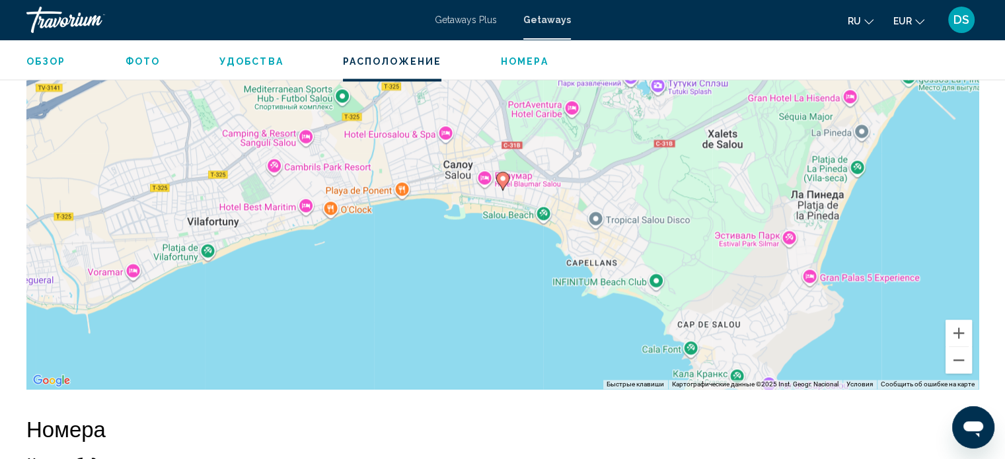
scroll to position [1794, 0]
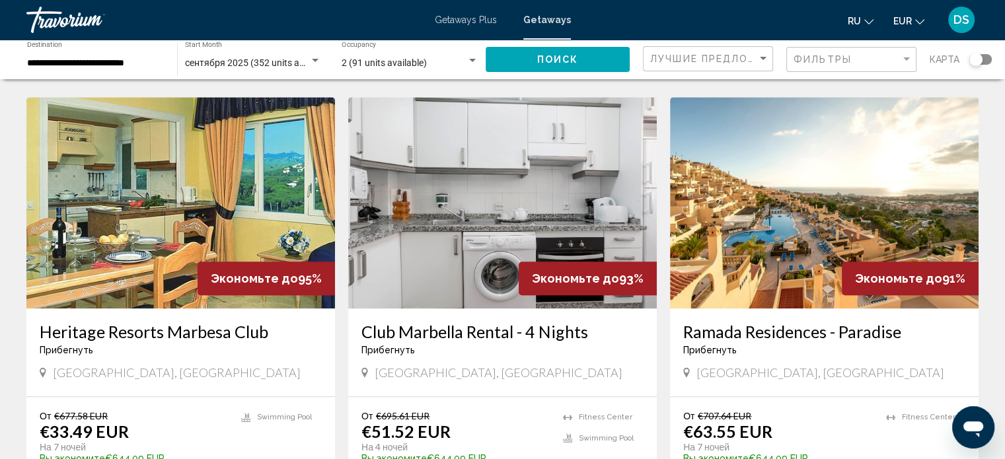
scroll to position [1057, 0]
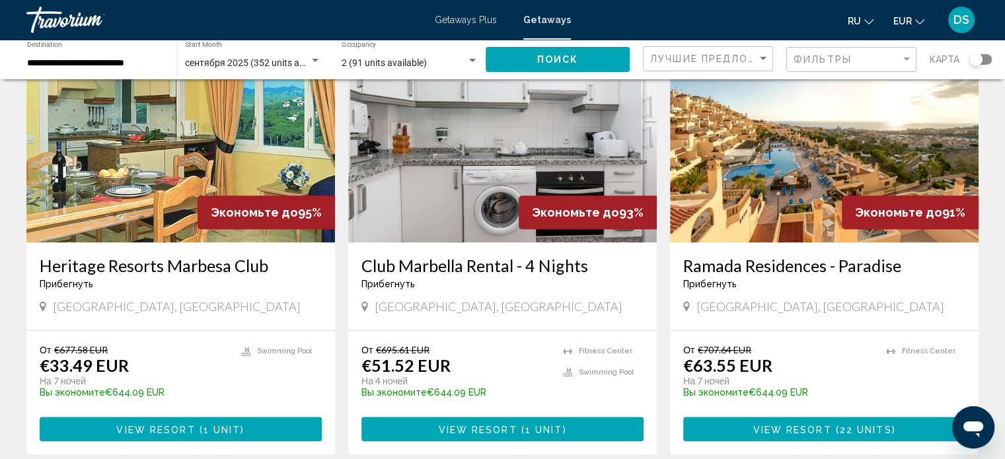
click at [833, 424] on span "Main content" at bounding box center [833, 429] width 4 height 11
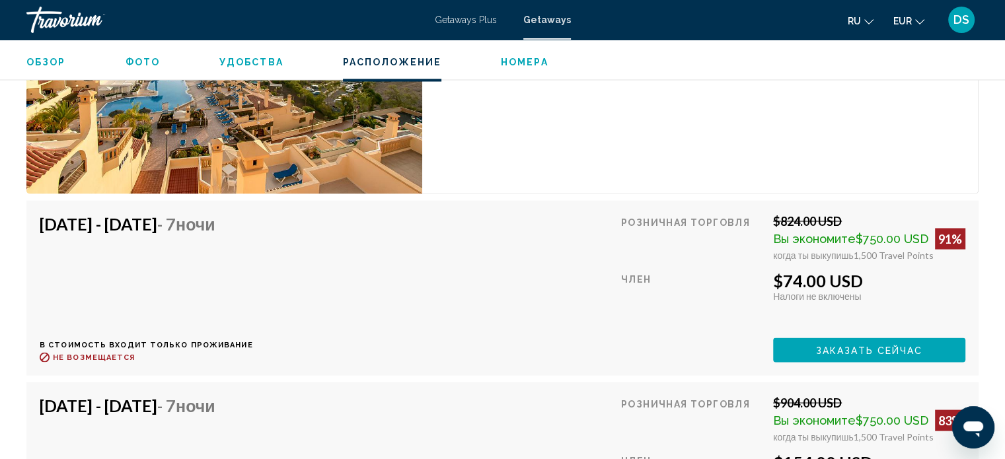
scroll to position [2453, 0]
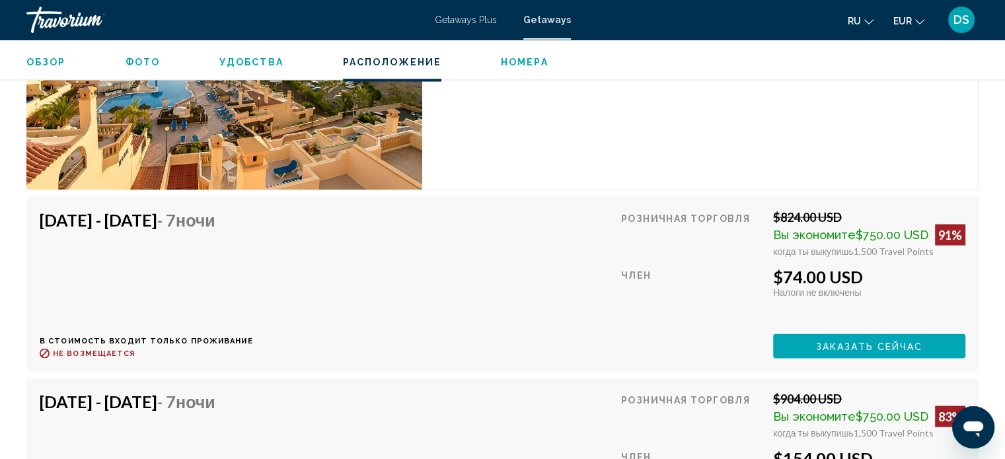
click at [874, 334] on button "Заказать сейчас" at bounding box center [869, 346] width 192 height 24
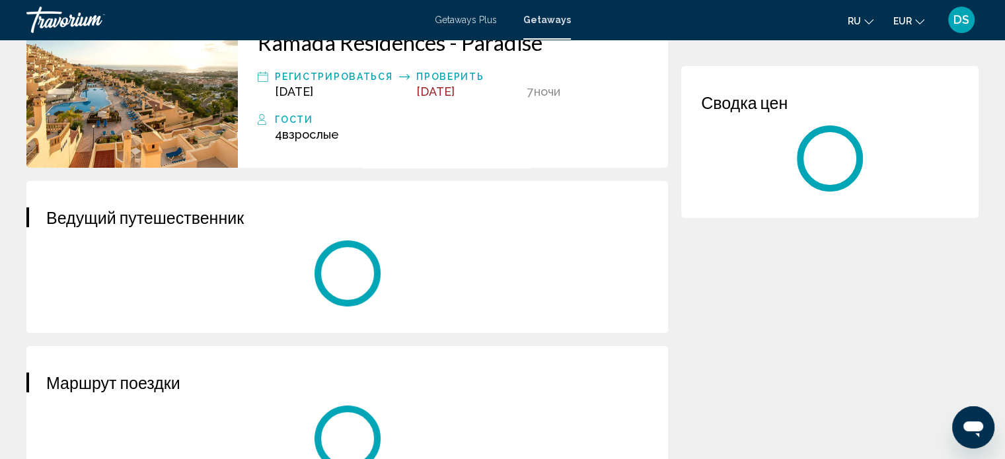
scroll to position [198, 0]
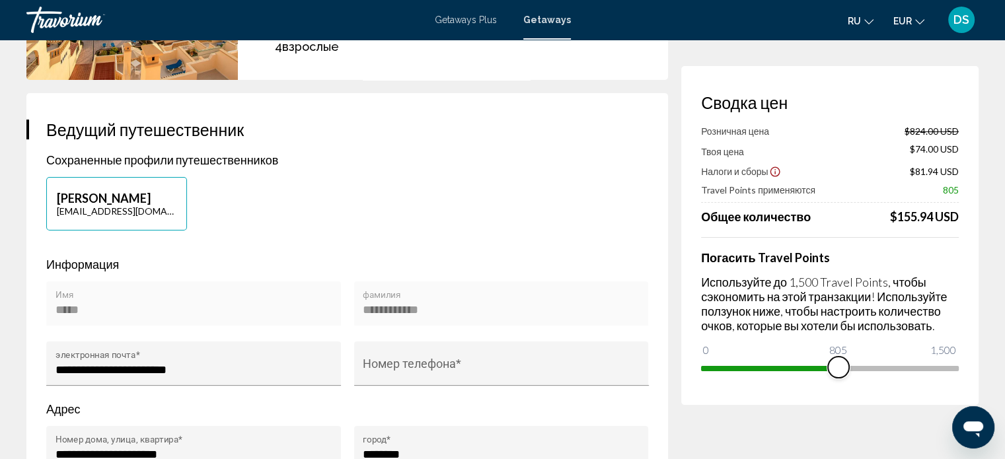
drag, startPoint x: 950, startPoint y: 368, endPoint x: 839, endPoint y: 369, distance: 111.0
click at [839, 369] on span "Main content" at bounding box center [838, 367] width 21 height 21
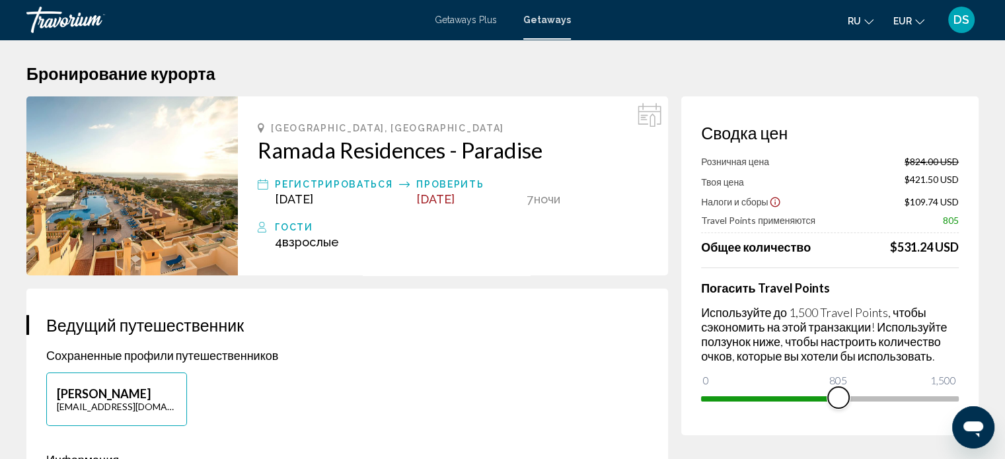
scroll to position [0, 0]
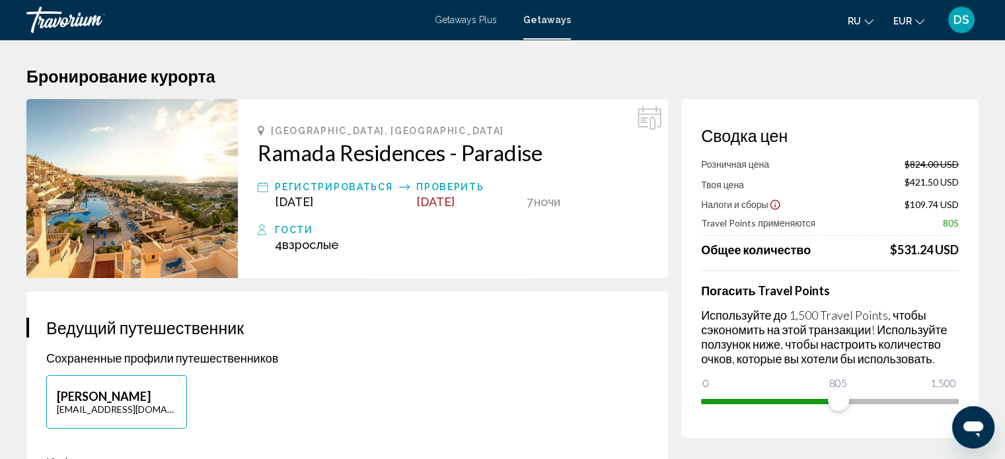
drag, startPoint x: 375, startPoint y: 171, endPoint x: 386, endPoint y: 155, distance: 19.1
click at [386, 155] on div "[GEOGRAPHIC_DATA], [GEOGRAPHIC_DATA] - [GEOGRAPHIC_DATA] Регистрироваться [DATE…" at bounding box center [453, 188] width 430 height 179
click at [507, 176] on div "[GEOGRAPHIC_DATA], [GEOGRAPHIC_DATA] - [GEOGRAPHIC_DATA] Регистрироваться [DATE…" at bounding box center [453, 188] width 430 height 179
drag, startPoint x: 533, startPoint y: 170, endPoint x: 319, endPoint y: 156, distance: 214.6
click at [319, 156] on div "[GEOGRAPHIC_DATA], [GEOGRAPHIC_DATA] - [GEOGRAPHIC_DATA] Регистрироваться [DATE…" at bounding box center [453, 188] width 430 height 179
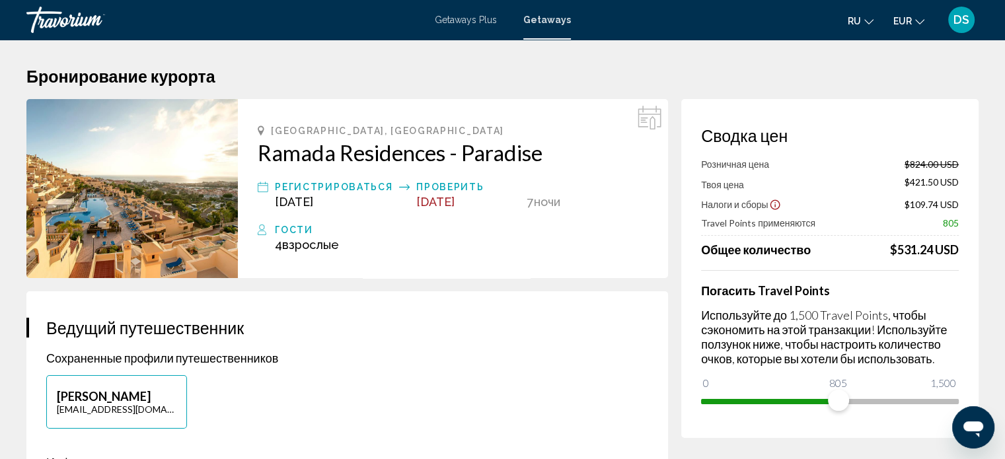
click at [377, 174] on div "[GEOGRAPHIC_DATA], [GEOGRAPHIC_DATA] - [GEOGRAPHIC_DATA] Регистрироваться [DATE…" at bounding box center [453, 188] width 430 height 179
drag, startPoint x: 269, startPoint y: 137, endPoint x: 262, endPoint y: 148, distance: 13.0
click at [267, 154] on div "[GEOGRAPHIC_DATA], [GEOGRAPHIC_DATA] - [GEOGRAPHIC_DATA] Регистрироваться [DATE…" at bounding box center [453, 188] width 430 height 179
drag, startPoint x: 526, startPoint y: 168, endPoint x: 497, endPoint y: 160, distance: 30.3
click at [497, 160] on div "[GEOGRAPHIC_DATA], [GEOGRAPHIC_DATA] - [GEOGRAPHIC_DATA] Регистрироваться [DATE…" at bounding box center [453, 188] width 430 height 179
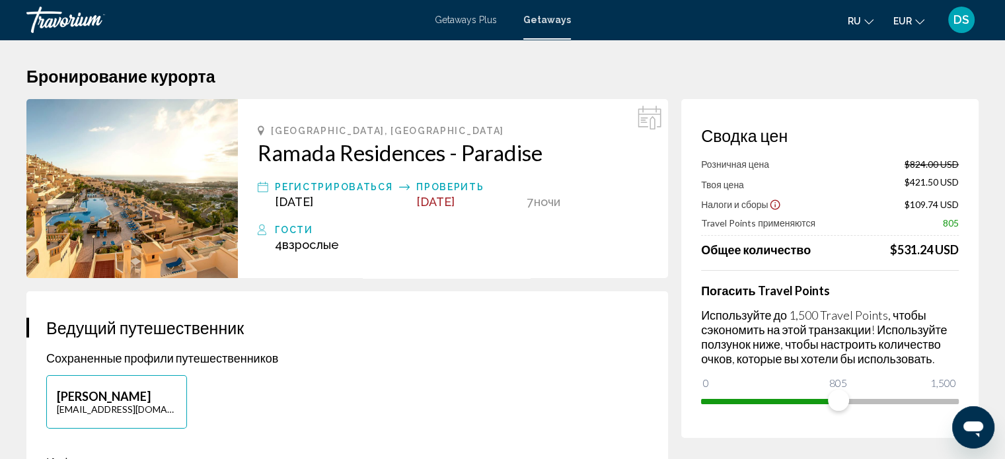
click at [504, 177] on div "[GEOGRAPHIC_DATA], [GEOGRAPHIC_DATA] - [GEOGRAPHIC_DATA] Регистрироваться [DATE…" at bounding box center [453, 188] width 430 height 179
drag, startPoint x: 537, startPoint y: 168, endPoint x: 242, endPoint y: 165, distance: 294.7
click at [242, 165] on div "[GEOGRAPHIC_DATA], [GEOGRAPHIC_DATA] - [GEOGRAPHIC_DATA] Регистрироваться [DATE…" at bounding box center [453, 188] width 430 height 179
click at [572, 180] on div "7 ночь ночи" at bounding box center [587, 194] width 121 height 30
drag, startPoint x: 539, startPoint y: 137, endPoint x: 254, endPoint y: 161, distance: 285.1
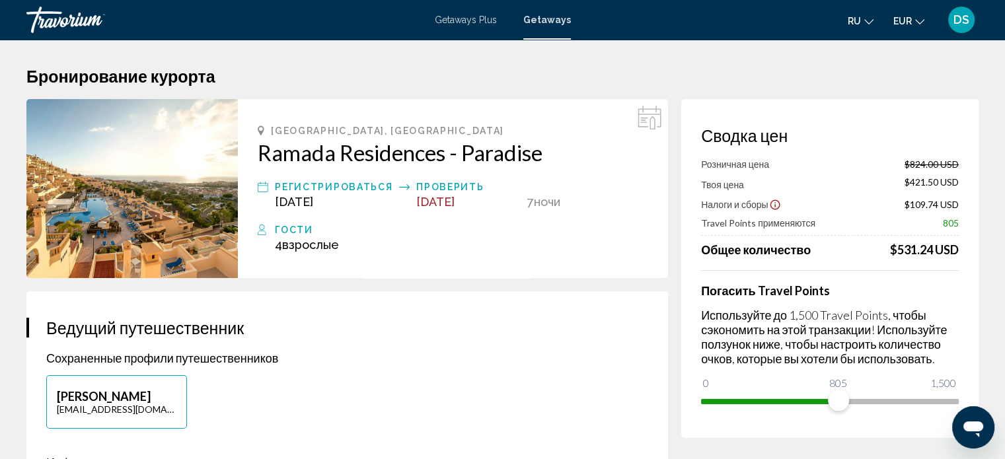
click at [254, 161] on div "[GEOGRAPHIC_DATA], [GEOGRAPHIC_DATA] - [GEOGRAPHIC_DATA] Регистрироваться [DATE…" at bounding box center [453, 188] width 430 height 179
copy h2 "Ramada Residences - [PERSON_NAME]"
click at [554, 150] on h2 "Ramada Residences - Paradise" at bounding box center [453, 152] width 391 height 26
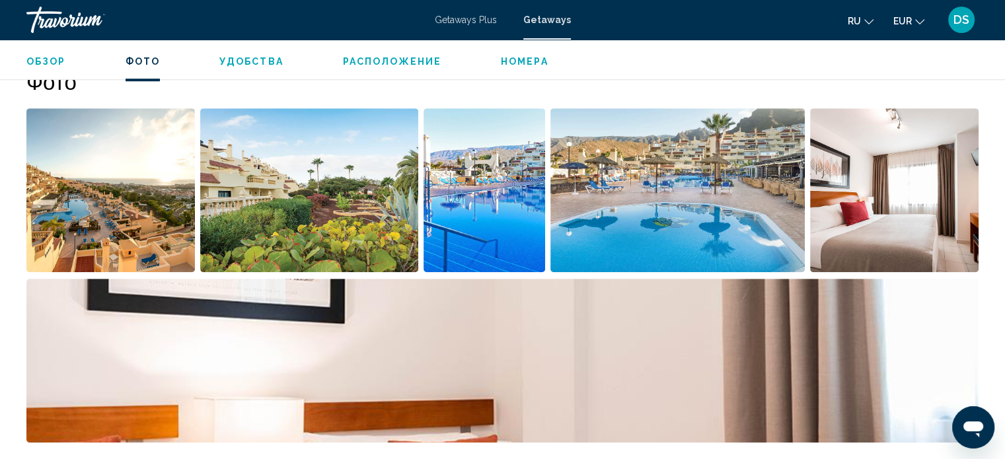
scroll to position [603, 0]
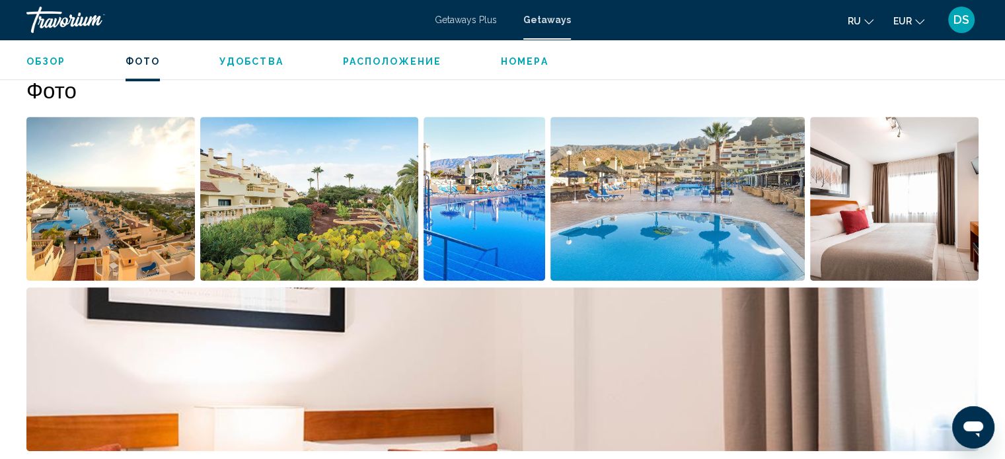
click at [145, 168] on img "Open full-screen image slider" at bounding box center [110, 199] width 168 height 164
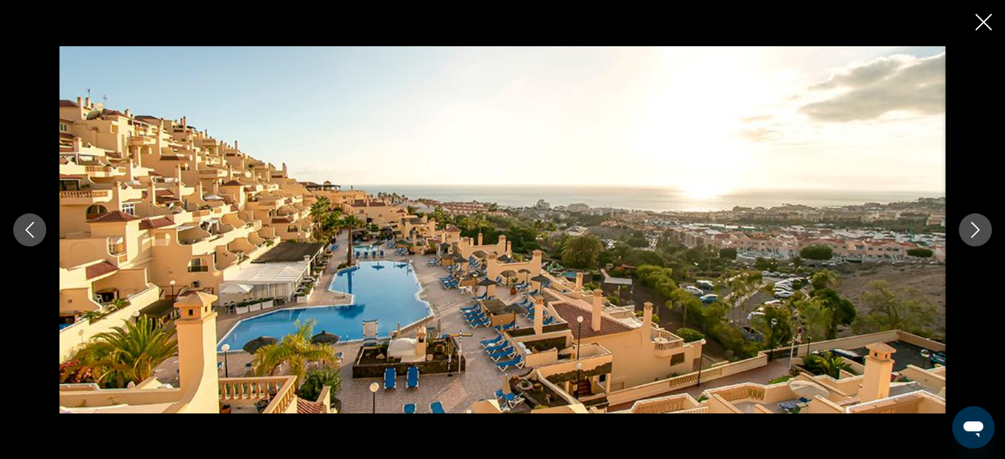
click at [978, 228] on icon "Next image" at bounding box center [975, 230] width 16 height 16
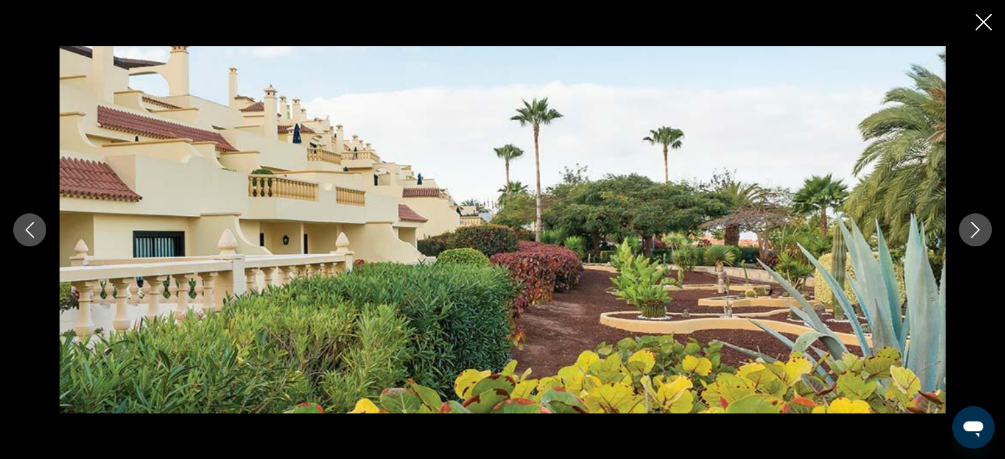
click at [978, 228] on icon "Next image" at bounding box center [975, 230] width 16 height 16
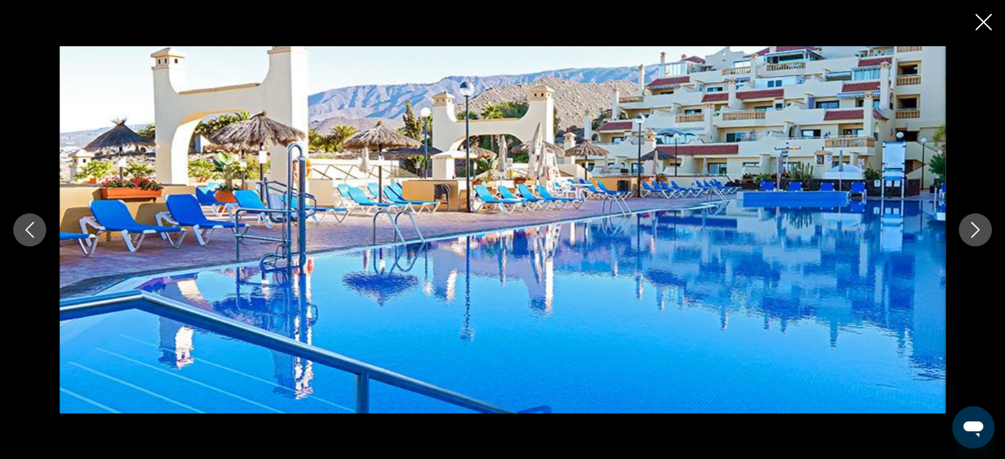
click at [978, 228] on icon "Next image" at bounding box center [975, 230] width 16 height 16
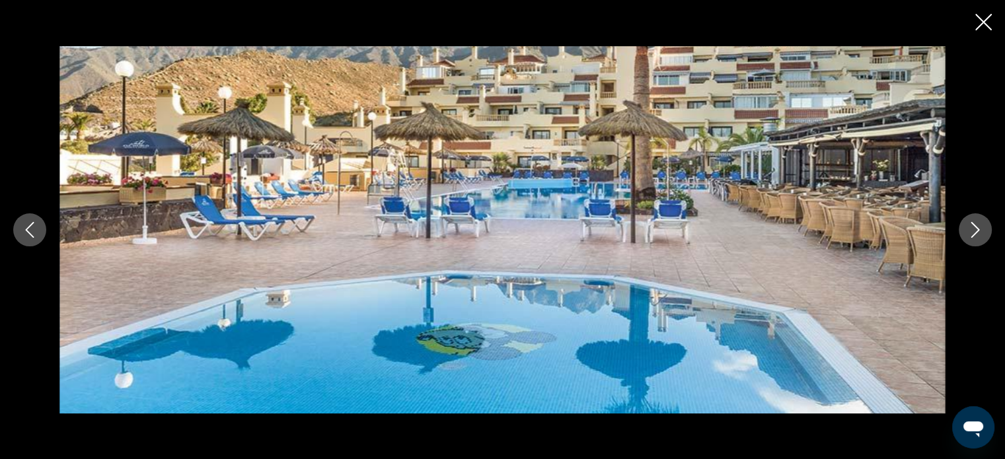
click at [978, 228] on icon "Next image" at bounding box center [975, 230] width 16 height 16
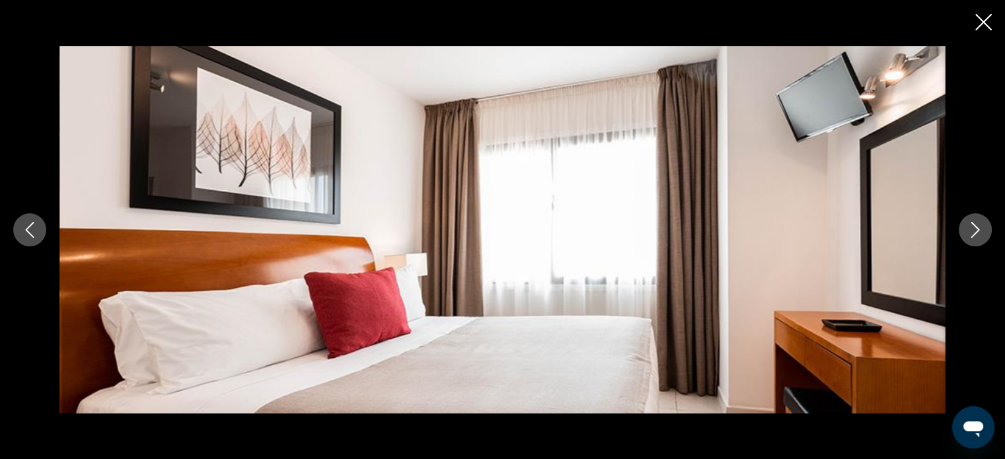
click at [978, 228] on icon "Next image" at bounding box center [975, 230] width 16 height 16
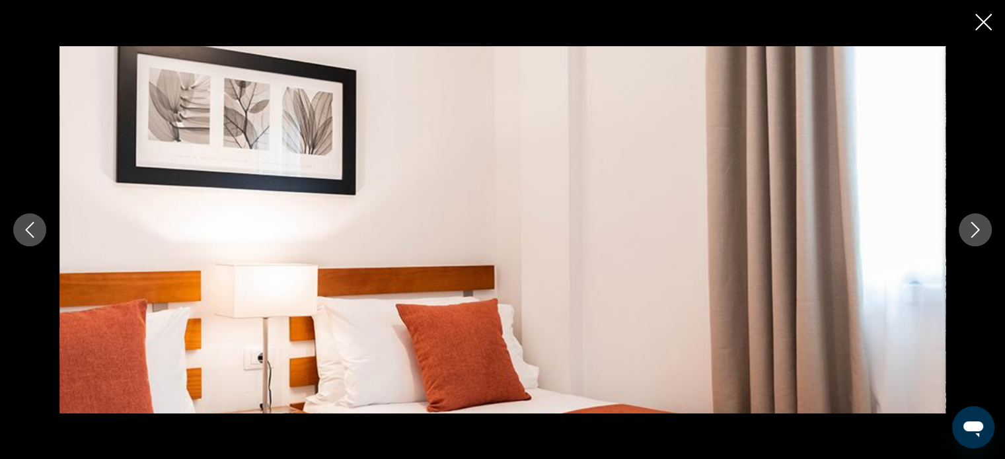
click at [978, 228] on icon "Next image" at bounding box center [975, 230] width 16 height 16
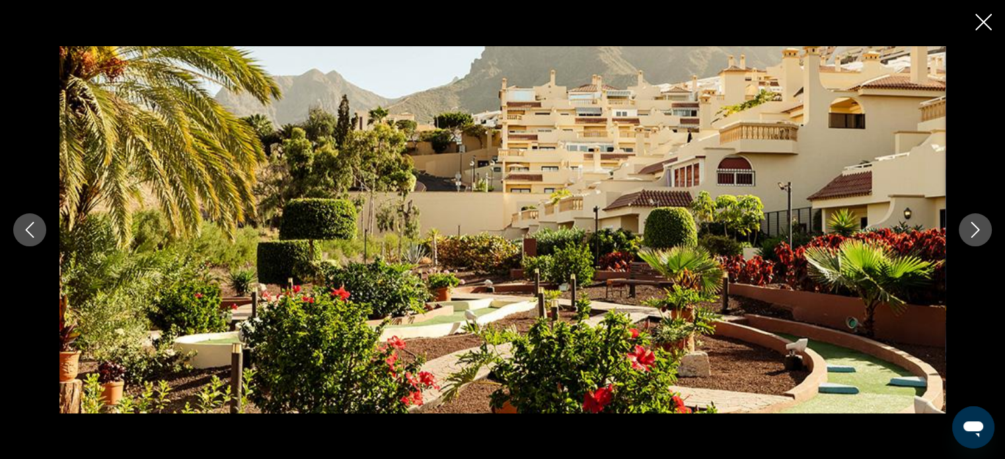
click at [978, 228] on icon "Next image" at bounding box center [975, 230] width 16 height 16
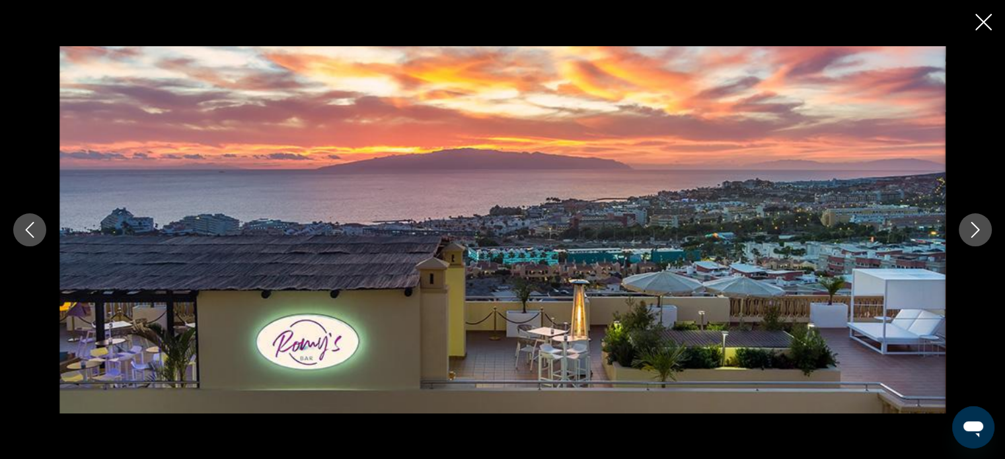
click at [978, 228] on icon "Next image" at bounding box center [975, 230] width 16 height 16
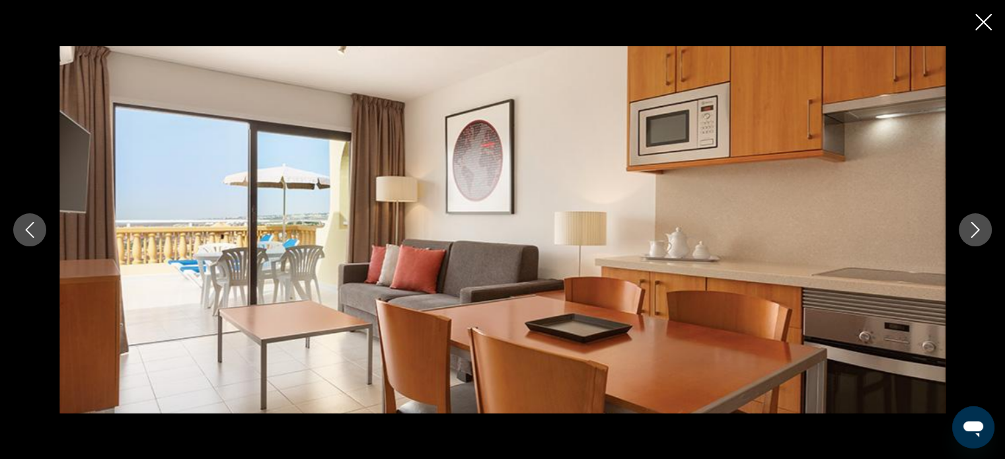
click at [978, 228] on icon "Next image" at bounding box center [975, 230] width 16 height 16
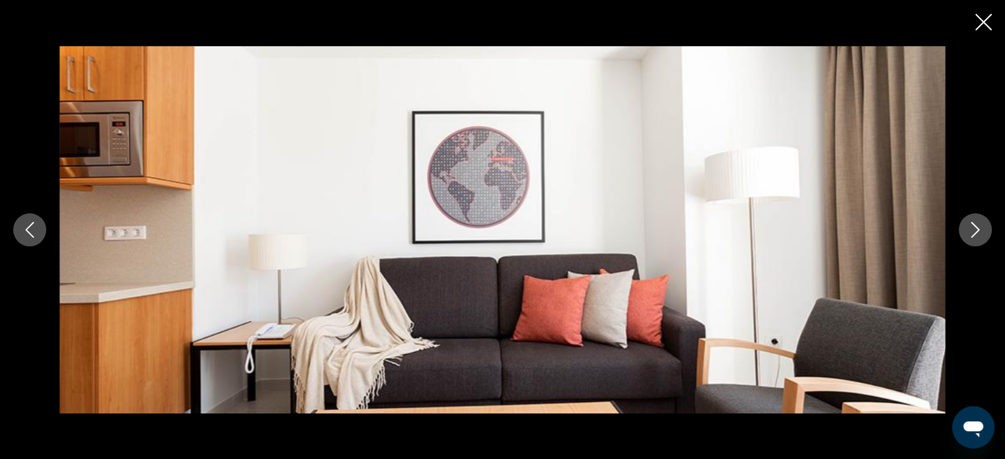
click at [978, 228] on icon "Next image" at bounding box center [975, 230] width 16 height 16
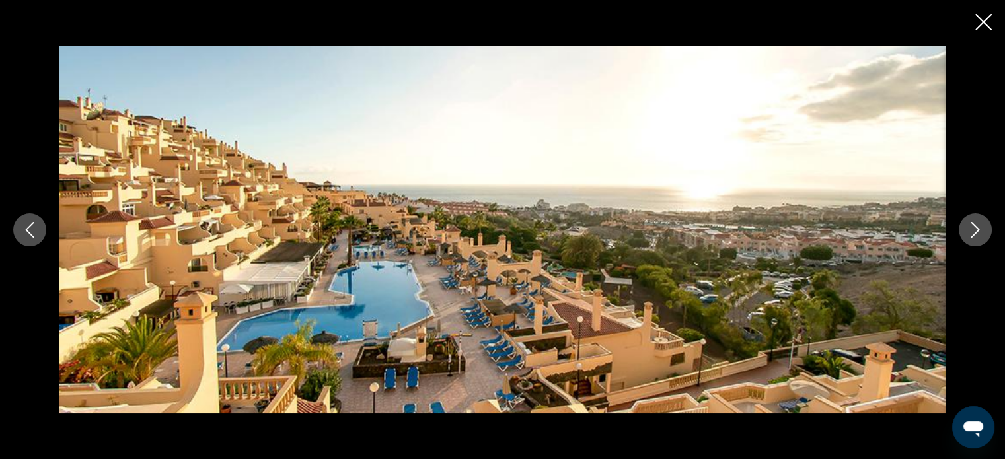
click at [983, 24] on icon "Close slideshow" at bounding box center [983, 22] width 17 height 17
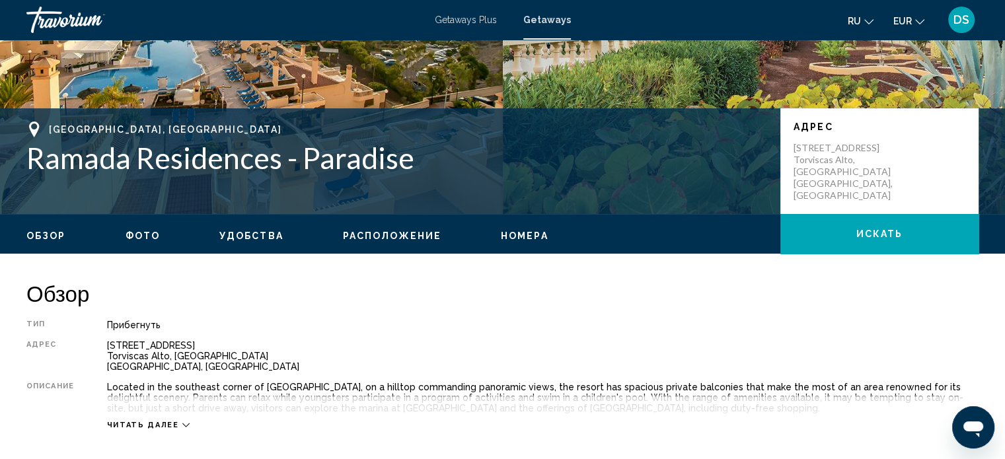
scroll to position [140, 0]
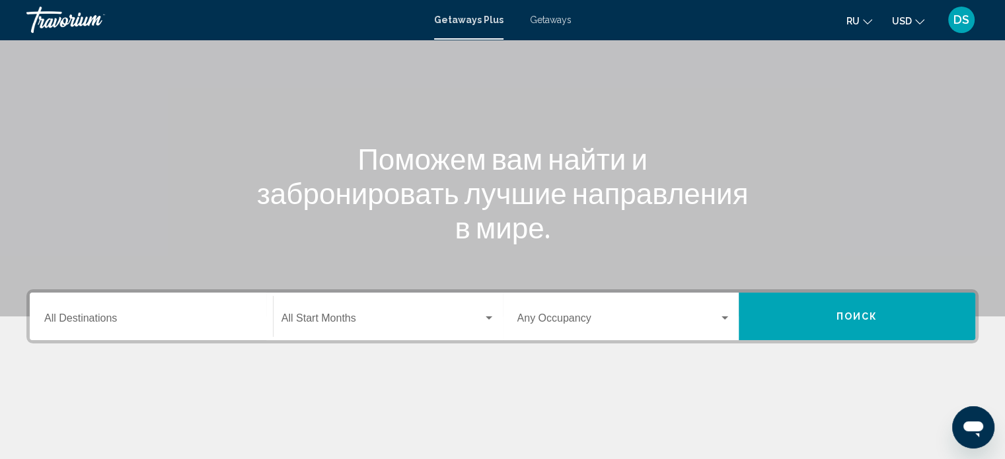
scroll to position [198, 0]
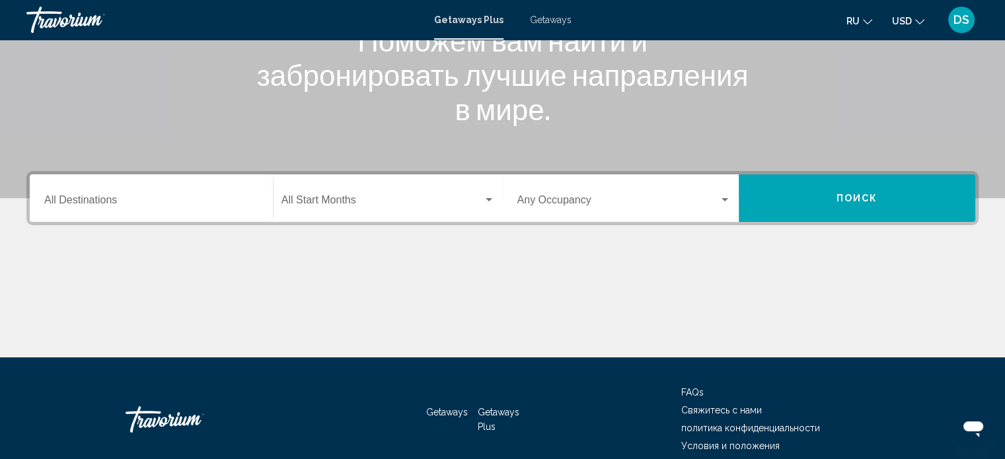
click at [63, 202] on input "Destination All Destinations" at bounding box center [151, 203] width 214 height 12
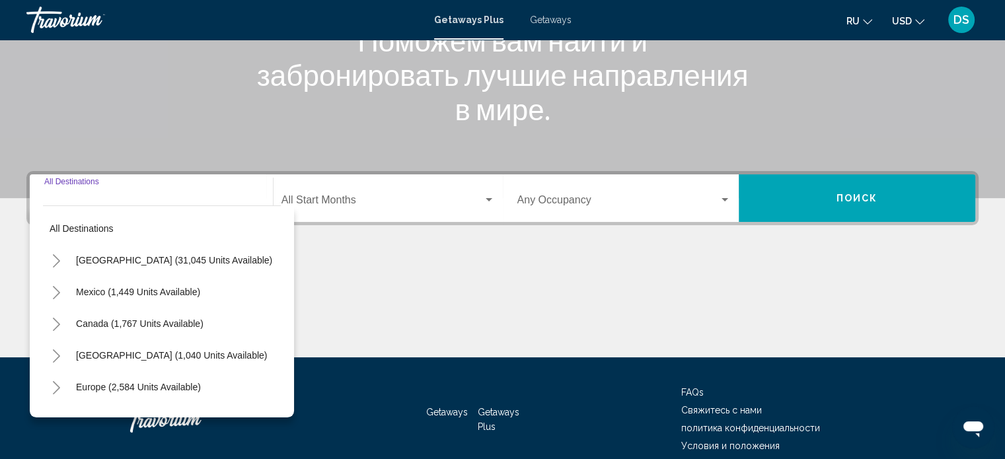
scroll to position [258, 0]
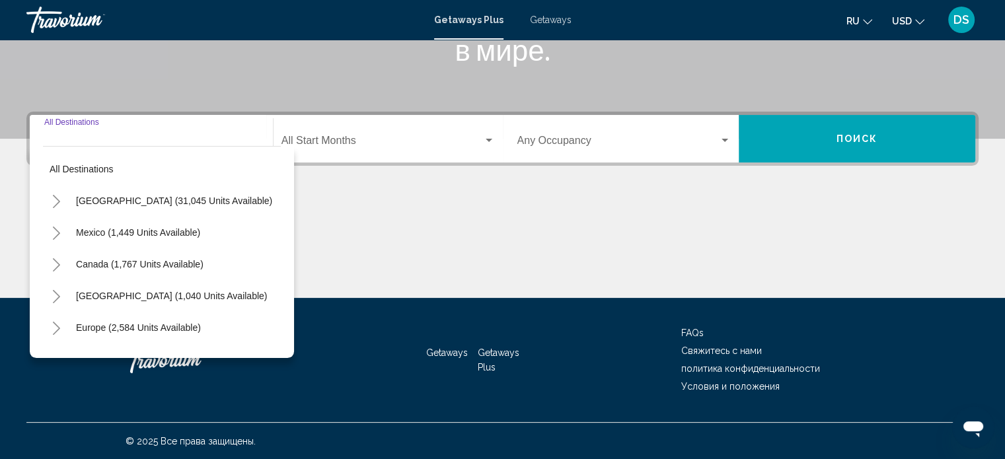
click at [56, 325] on icon "Toggle Europe (2,584 units available)" at bounding box center [56, 328] width 7 height 13
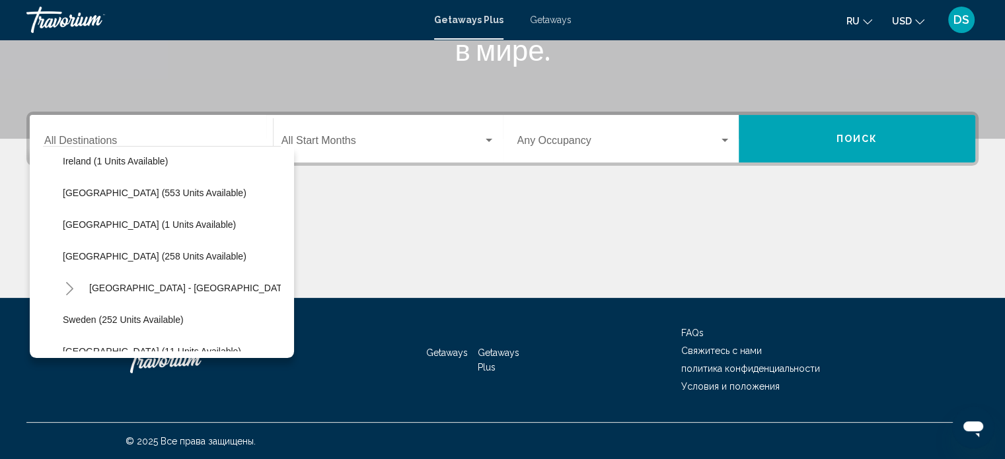
scroll to position [458, 0]
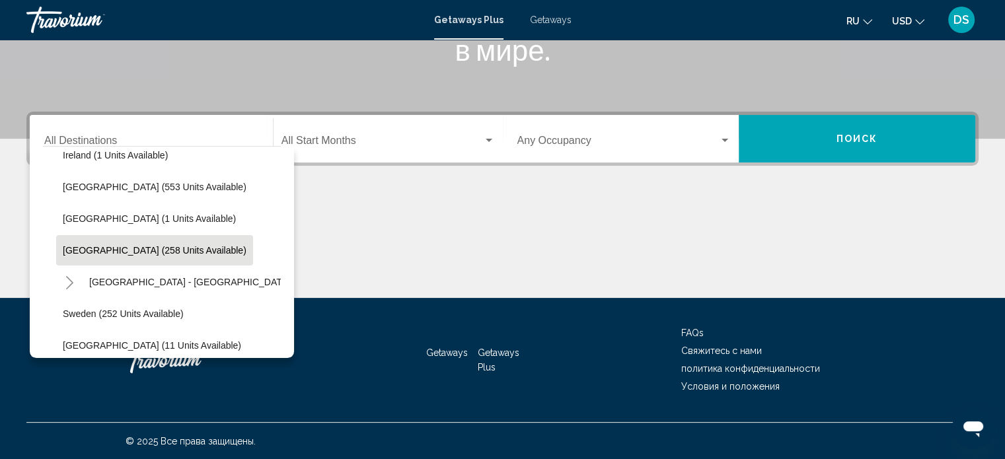
click at [126, 250] on span "Spain (258 units available)" at bounding box center [155, 250] width 184 height 11
type input "**********"
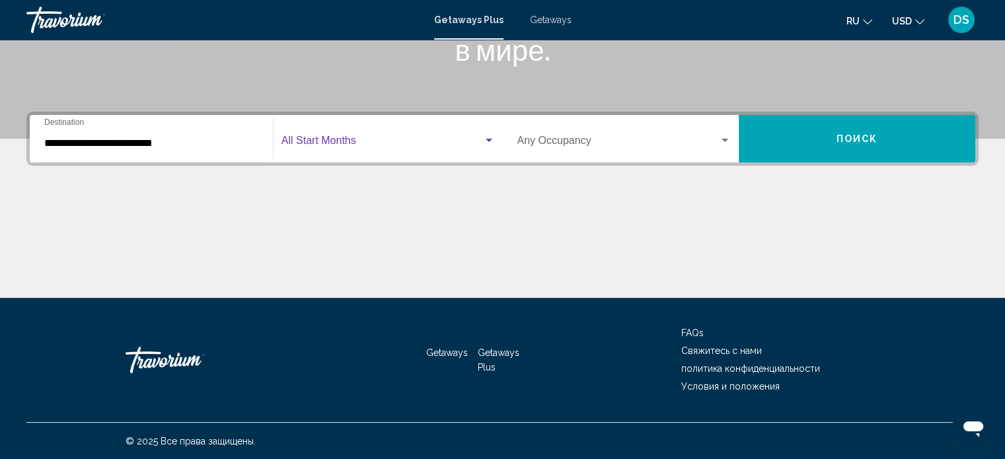
click at [422, 142] on span "Search widget" at bounding box center [382, 143] width 202 height 12
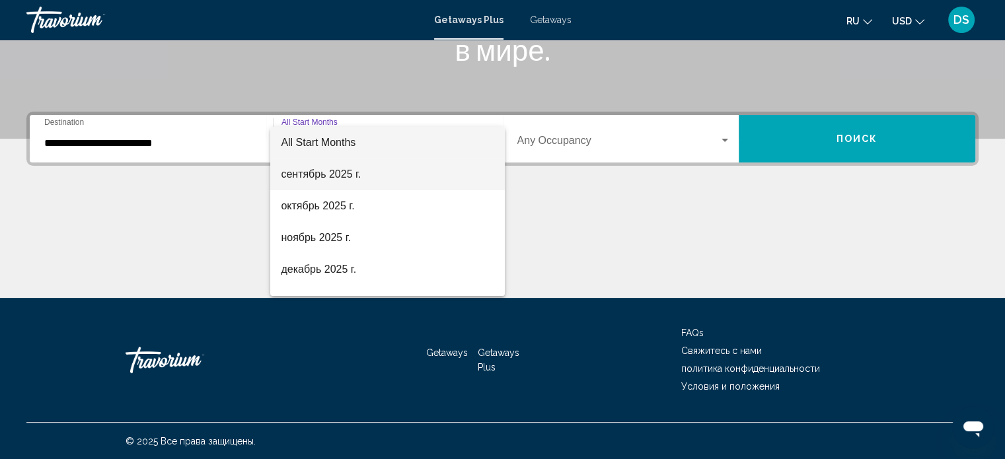
click at [347, 170] on span "сентябрь 2025 г." at bounding box center [387, 175] width 213 height 32
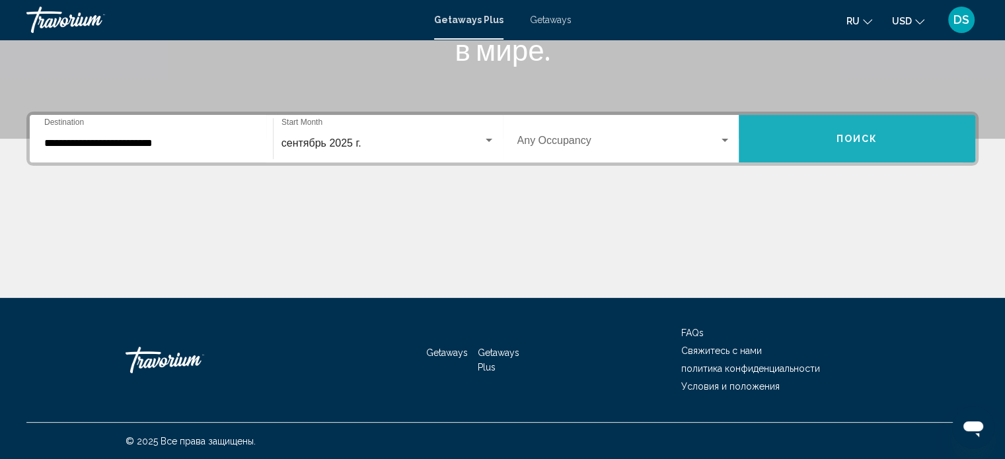
click at [802, 145] on button "Поиск" at bounding box center [857, 139] width 237 height 48
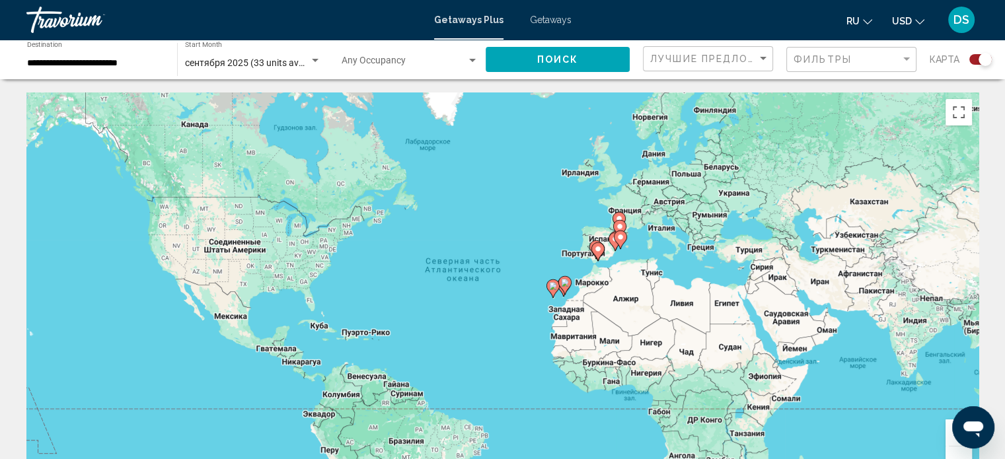
click at [578, 61] on span "Поиск" at bounding box center [558, 60] width 42 height 11
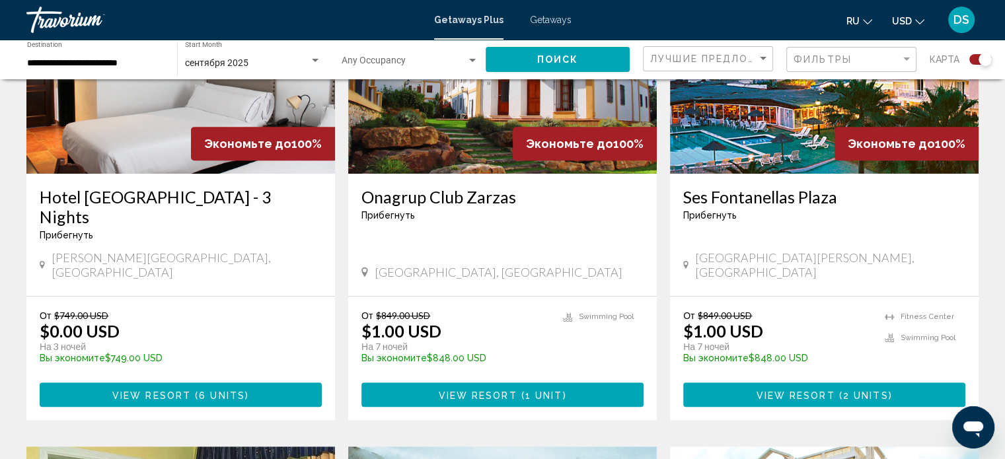
scroll to position [661, 0]
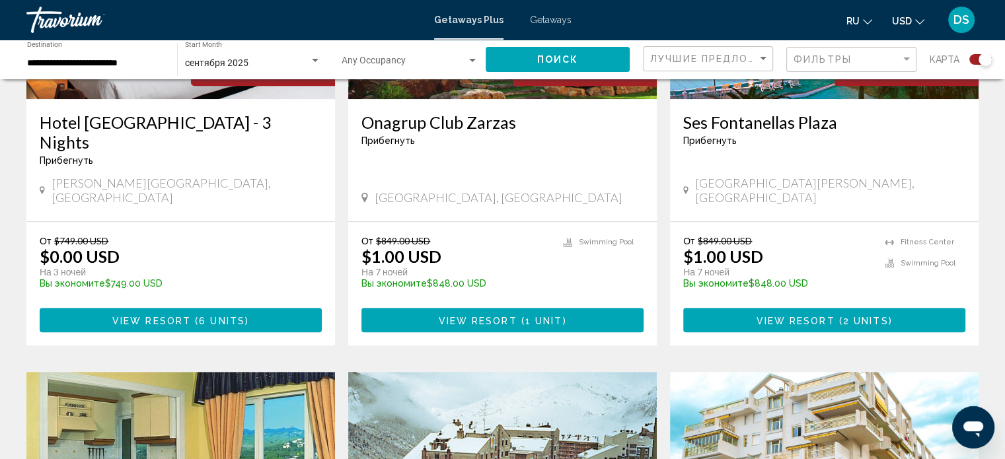
click at [544, 315] on span "1 unit" at bounding box center [544, 320] width 38 height 11
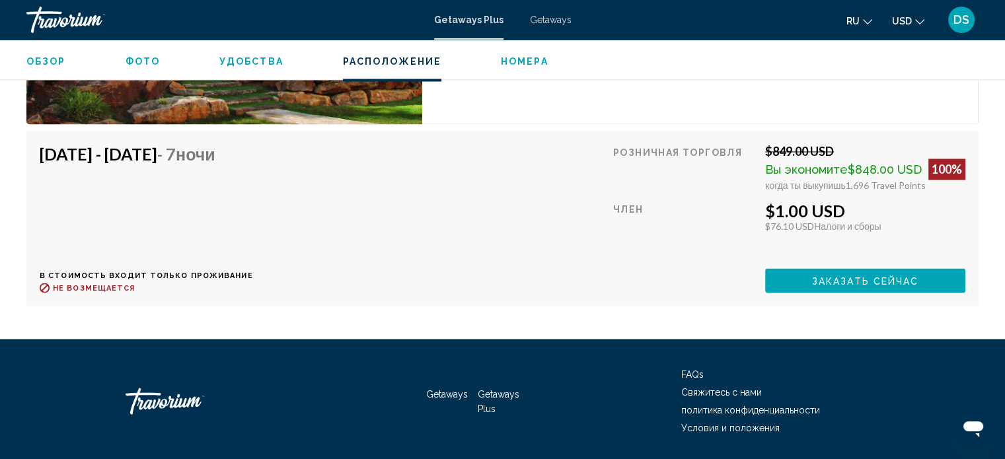
scroll to position [2247, 0]
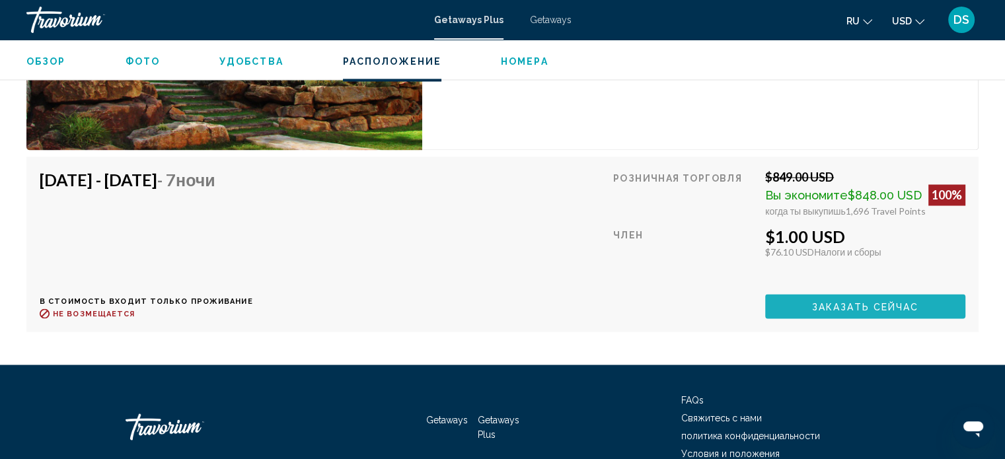
click at [893, 309] on span "Заказать сейчас" at bounding box center [865, 306] width 107 height 11
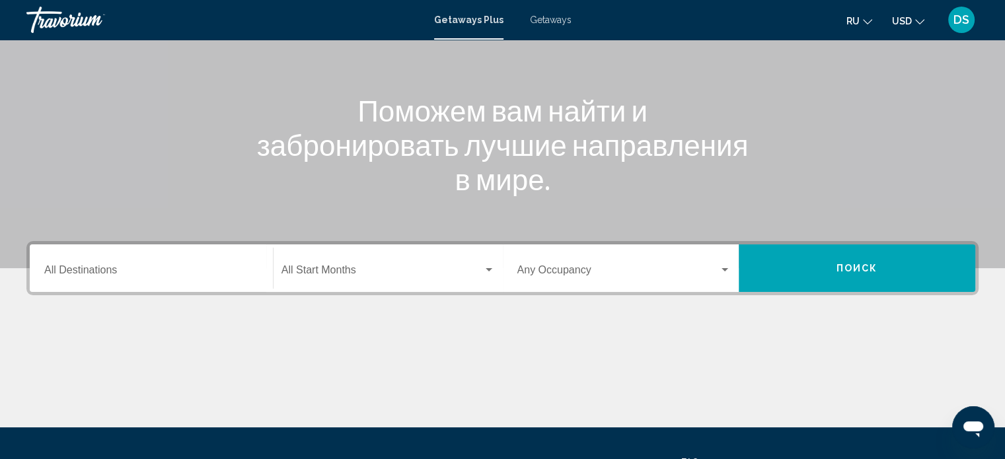
scroll to position [132, 0]
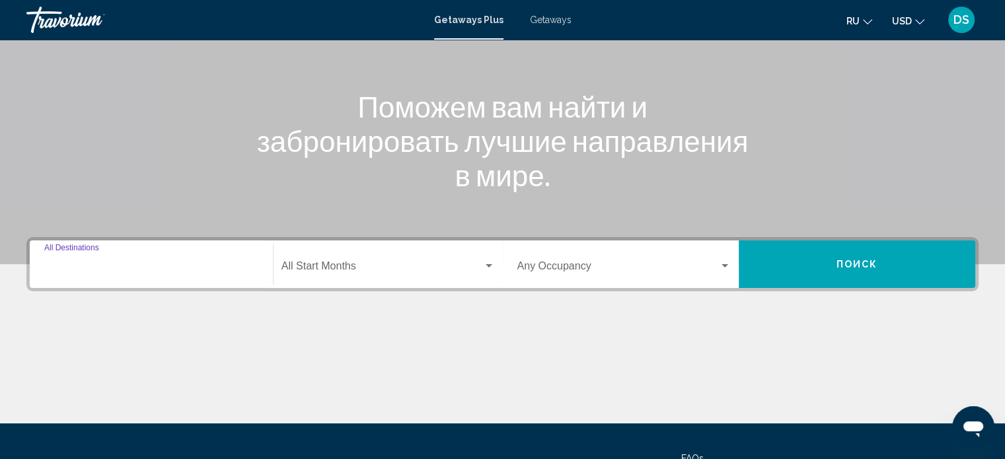
click at [56, 268] on input "Destination All Destinations" at bounding box center [151, 269] width 214 height 12
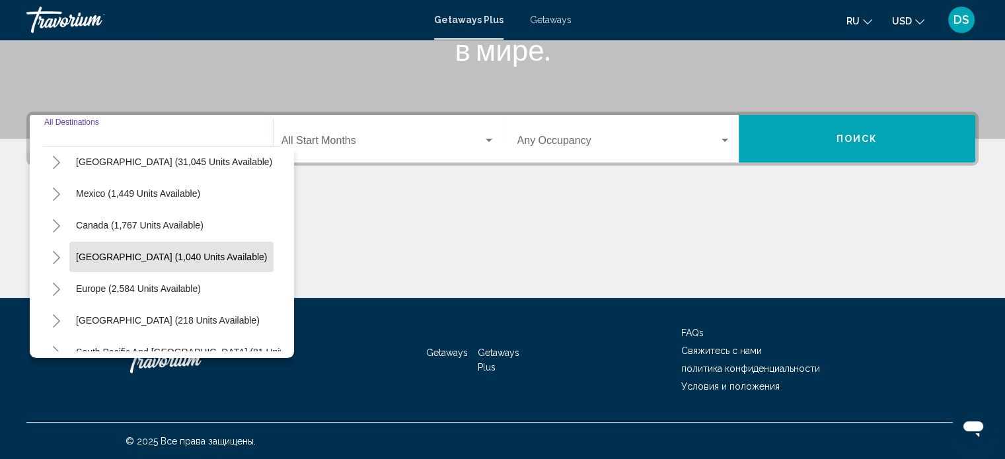
scroll to position [66, 0]
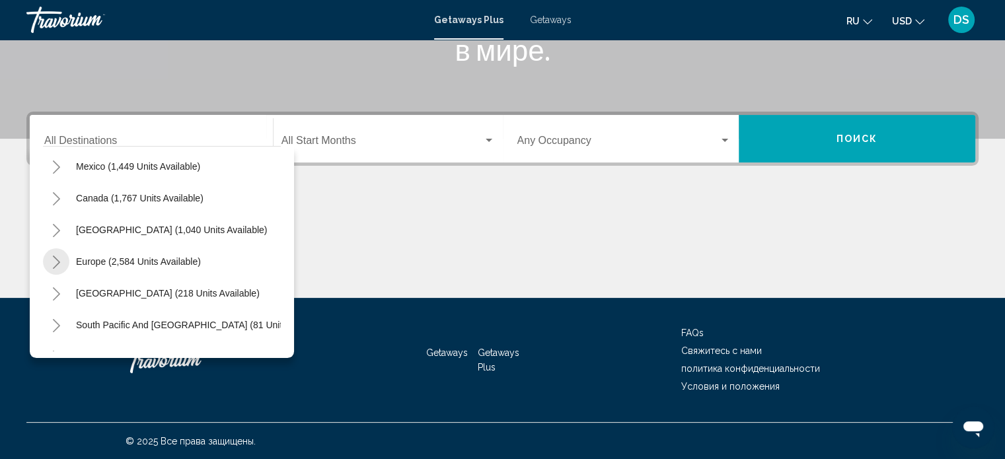
click at [57, 260] on icon "Toggle Europe (2,584 units available)" at bounding box center [56, 262] width 7 height 13
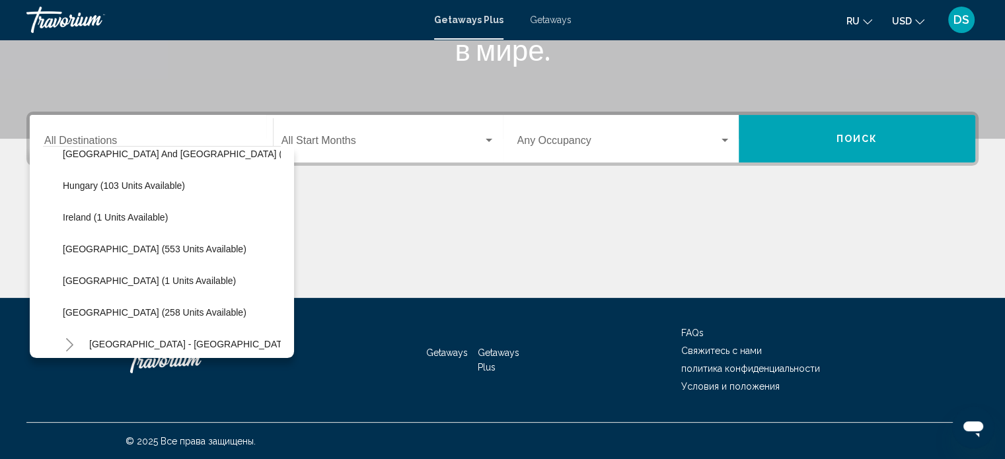
scroll to position [396, 0]
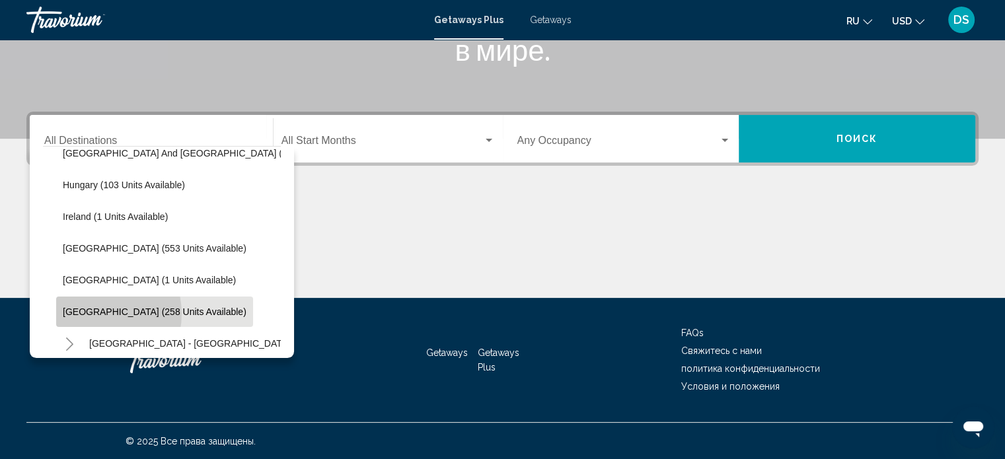
click at [93, 313] on span "Spain (258 units available)" at bounding box center [155, 312] width 184 height 11
type input "**********"
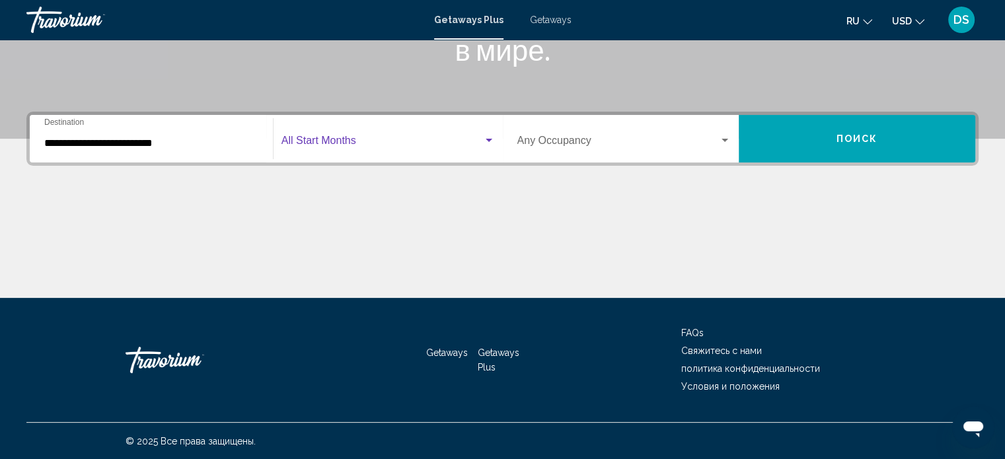
click at [367, 147] on span "Search widget" at bounding box center [382, 143] width 202 height 12
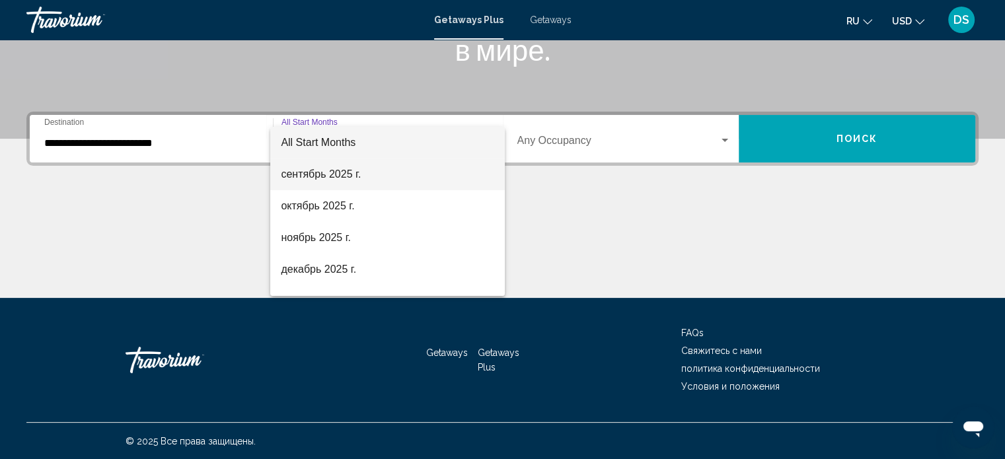
click at [317, 173] on span "сентябрь 2025 г." at bounding box center [387, 175] width 213 height 32
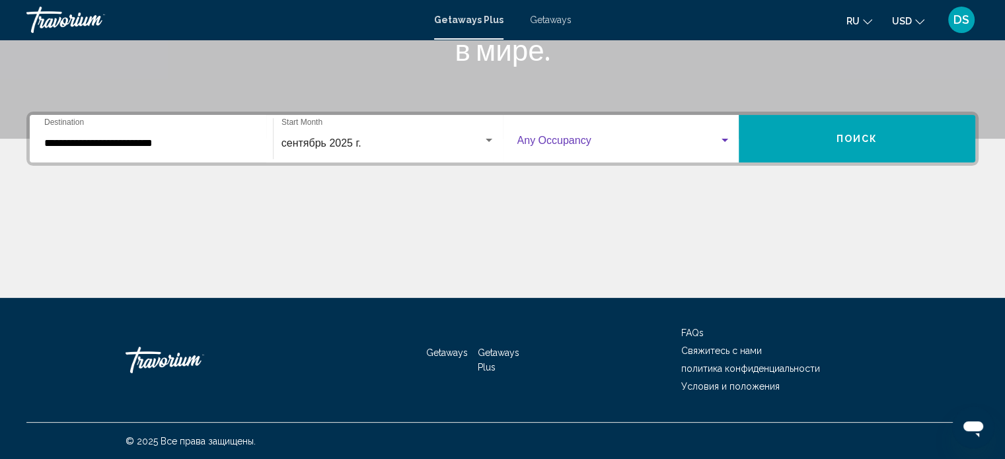
click at [716, 143] on span "Search widget" at bounding box center [618, 143] width 202 height 12
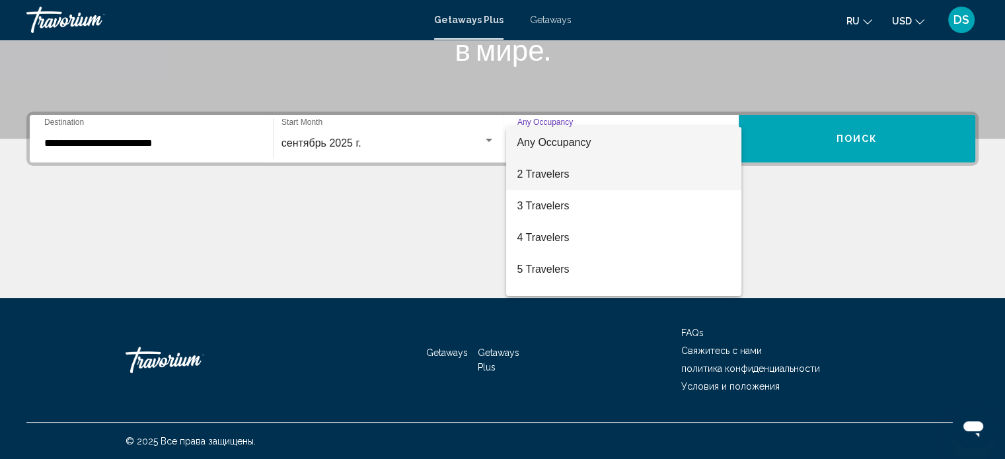
click at [532, 180] on span "2 Travelers" at bounding box center [624, 175] width 214 height 32
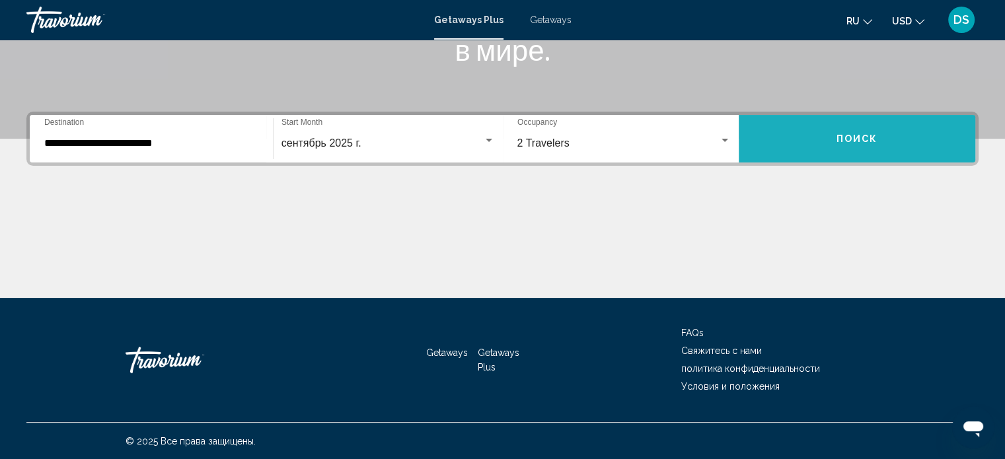
click at [821, 143] on button "Поиск" at bounding box center [857, 139] width 237 height 48
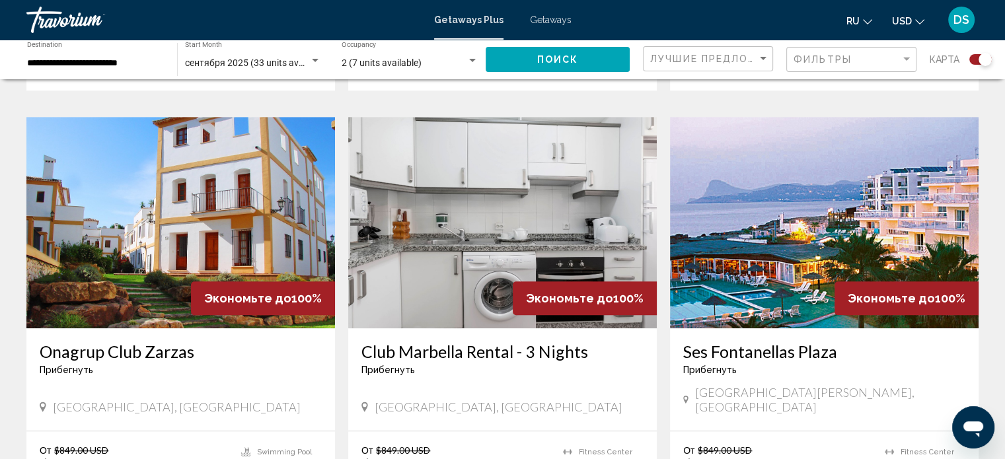
scroll to position [991, 0]
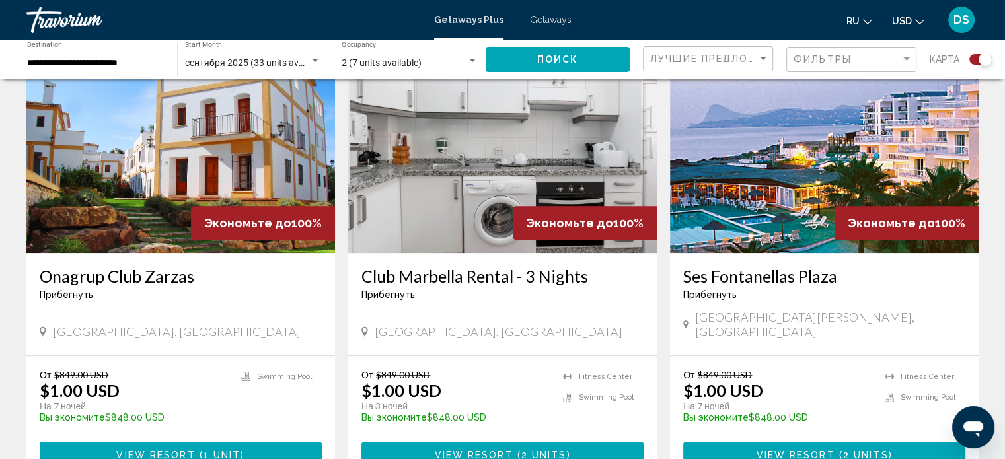
click at [838, 450] on span "( 2 units )" at bounding box center [863, 455] width 57 height 11
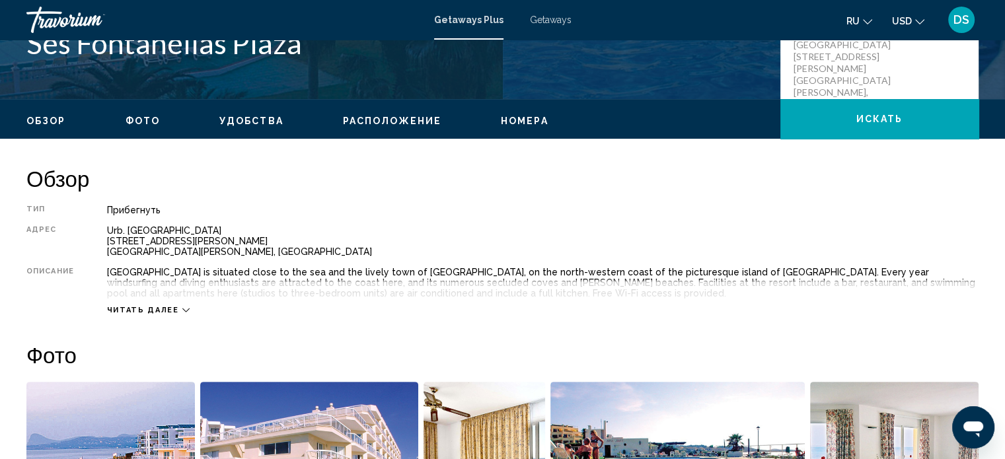
scroll to position [338, 0]
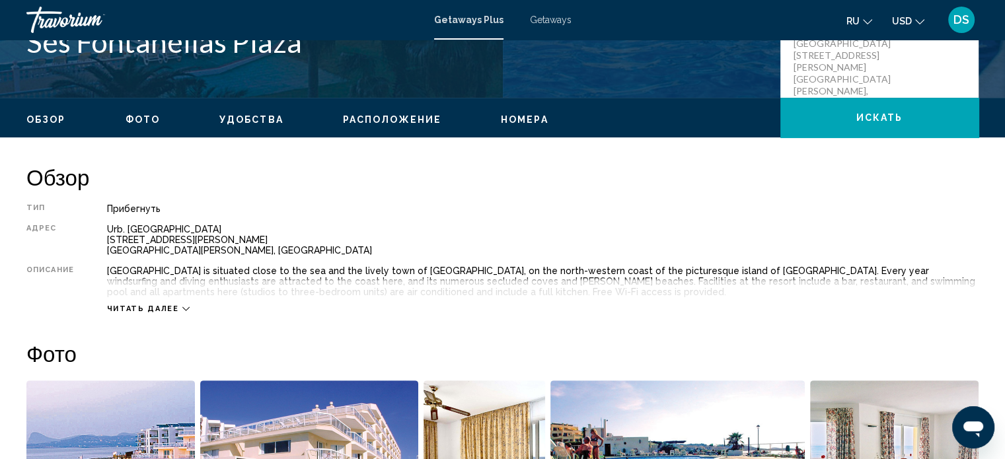
click at [167, 311] on span "Читать далее" at bounding box center [143, 309] width 72 height 9
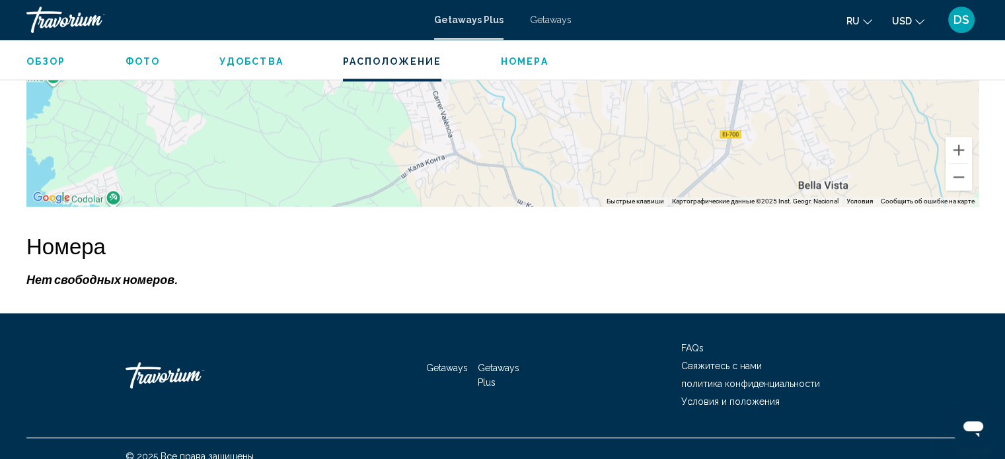
scroll to position [2032, 0]
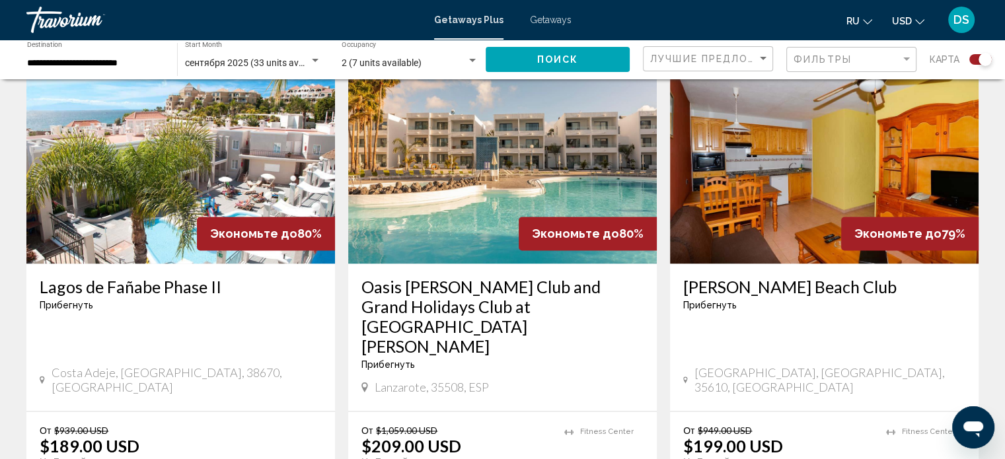
scroll to position [1982, 0]
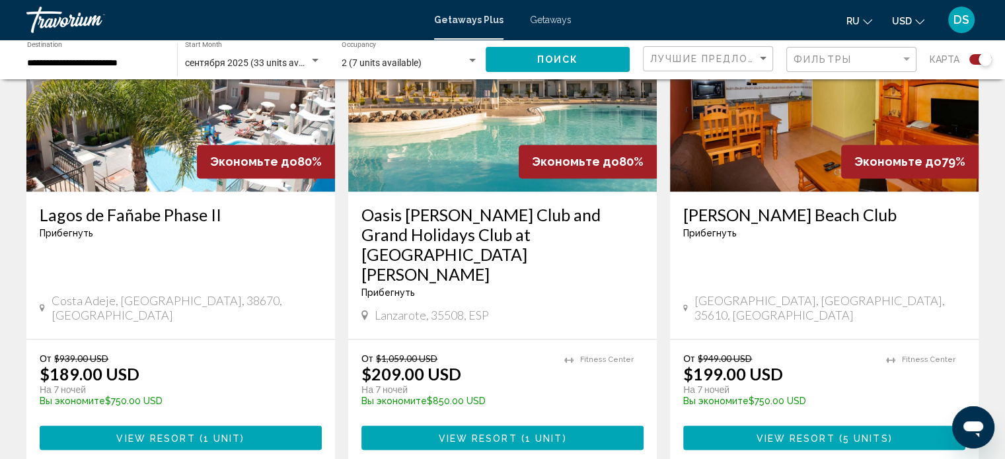
click at [504, 433] on span "View Resort" at bounding box center [477, 438] width 79 height 11
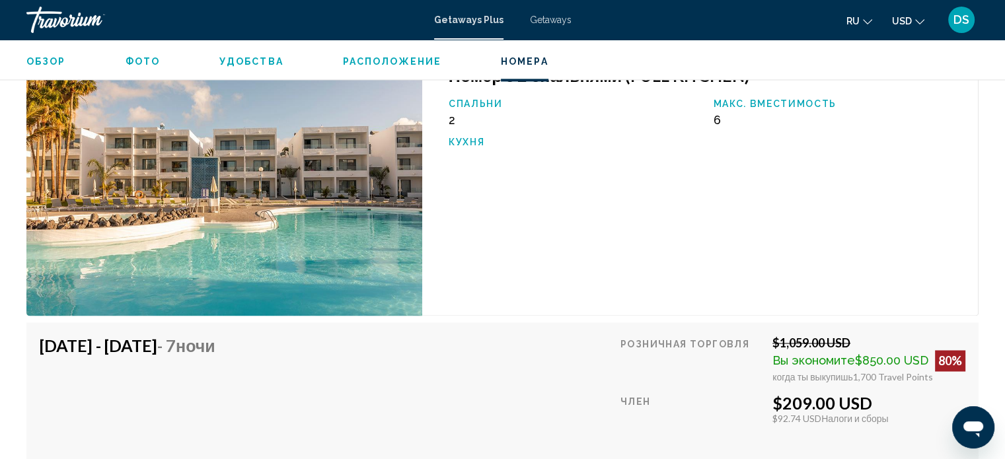
scroll to position [2255, 0]
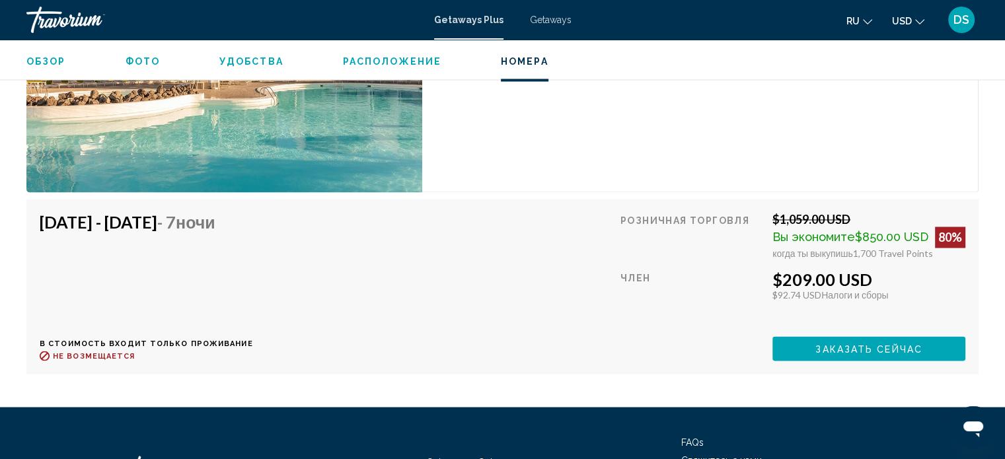
click at [825, 344] on span "Заказать сейчас" at bounding box center [868, 349] width 107 height 11
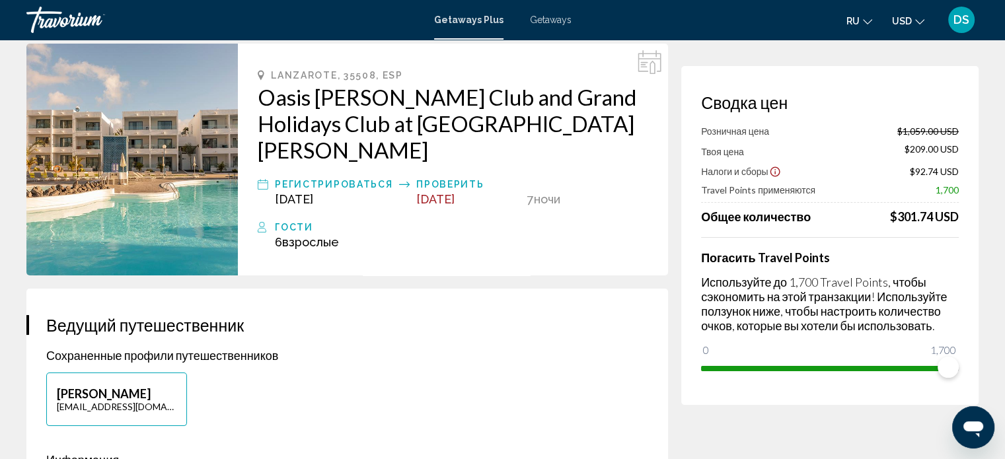
scroll to position [132, 0]
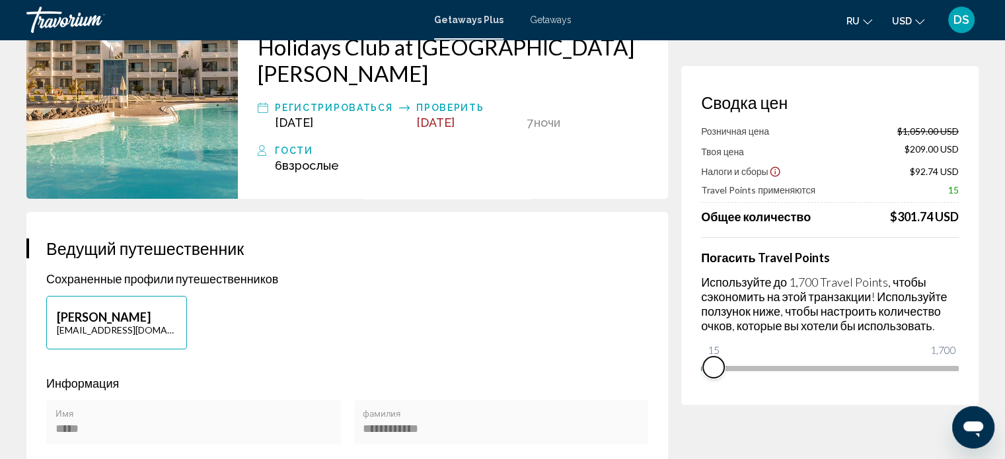
drag, startPoint x: 950, startPoint y: 365, endPoint x: 679, endPoint y: 367, distance: 270.3
click at [683, 367] on div "Сводка цен Розничная цена $1,059.00 USD Твоя цена $209.00 USD Налоги и сборы $9…" at bounding box center [829, 235] width 297 height 339
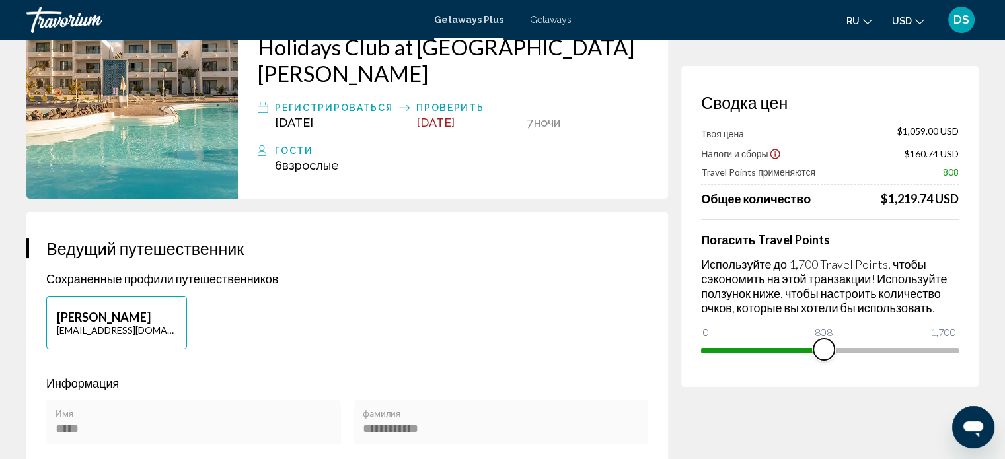
drag, startPoint x: 710, startPoint y: 332, endPoint x: 824, endPoint y: 343, distance: 114.1
click at [824, 343] on span "Main content" at bounding box center [823, 349] width 21 height 21
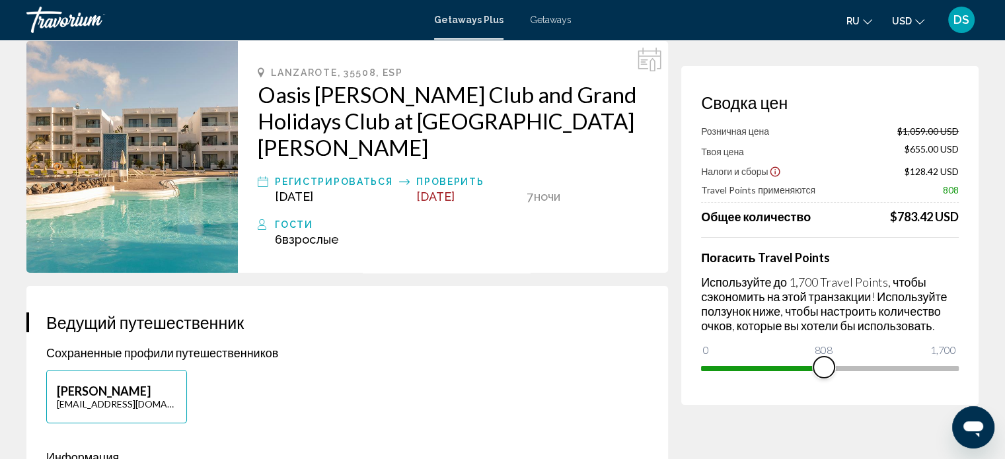
scroll to position [0, 0]
